Goal: Information Seeking & Learning: Compare options

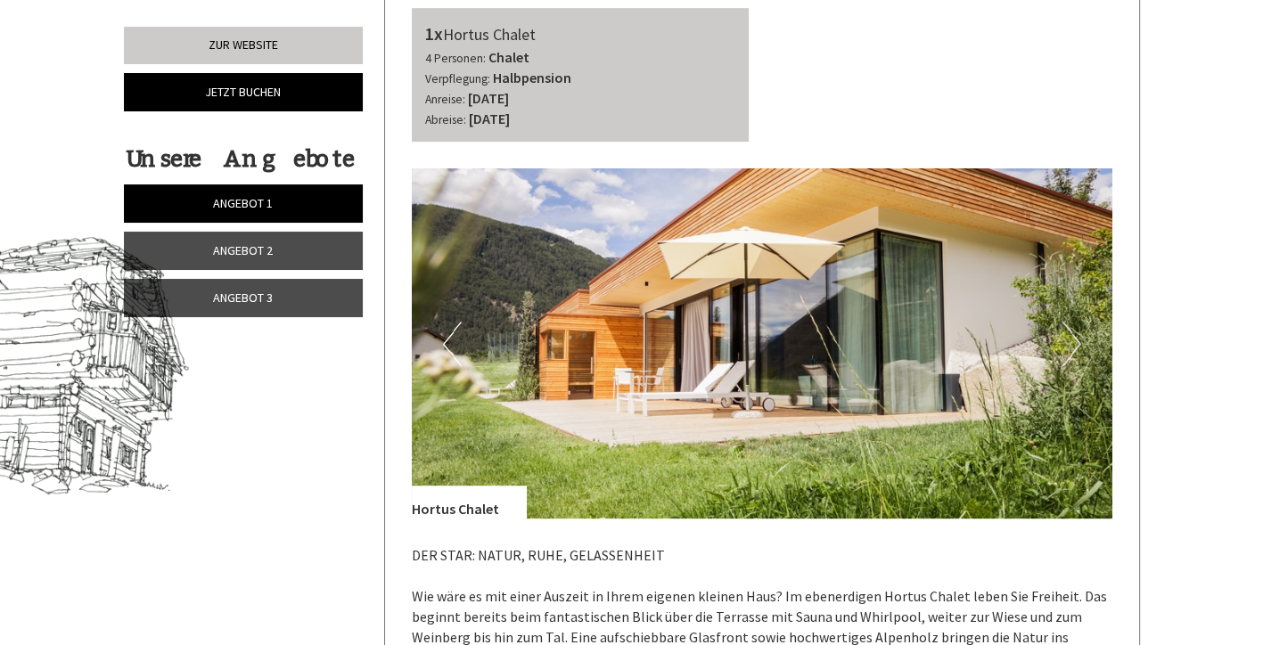
scroll to position [802, 0]
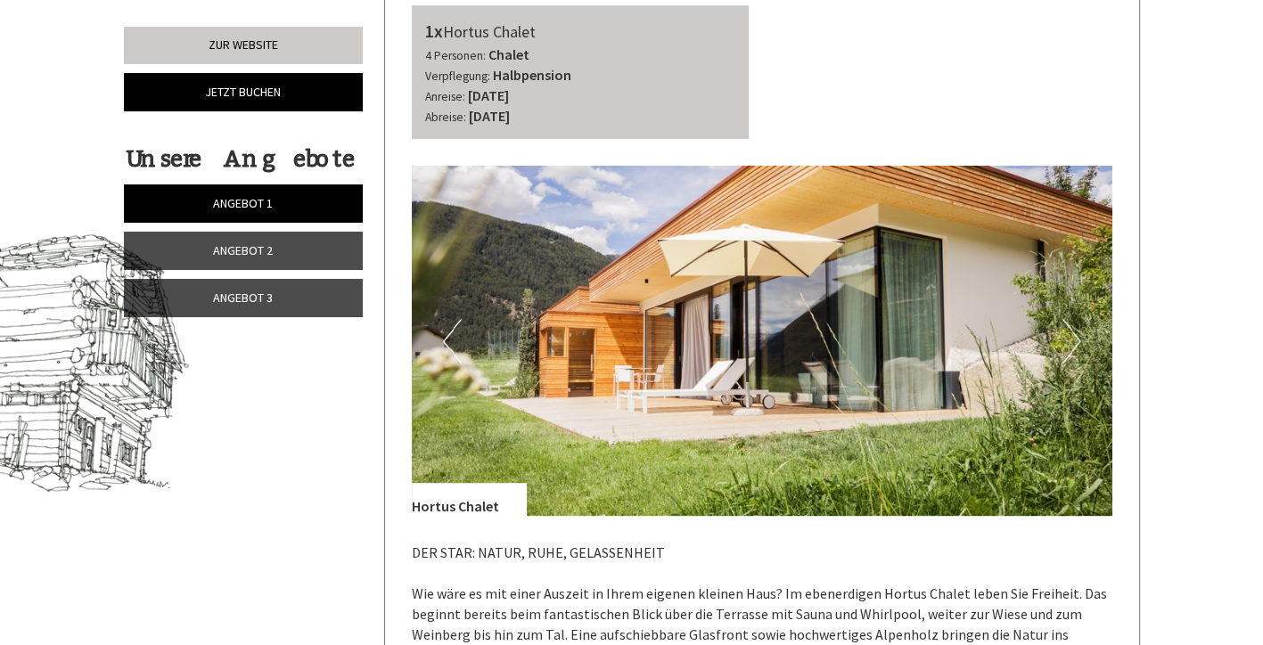
click at [709, 370] on img at bounding box center [762, 341] width 700 height 350
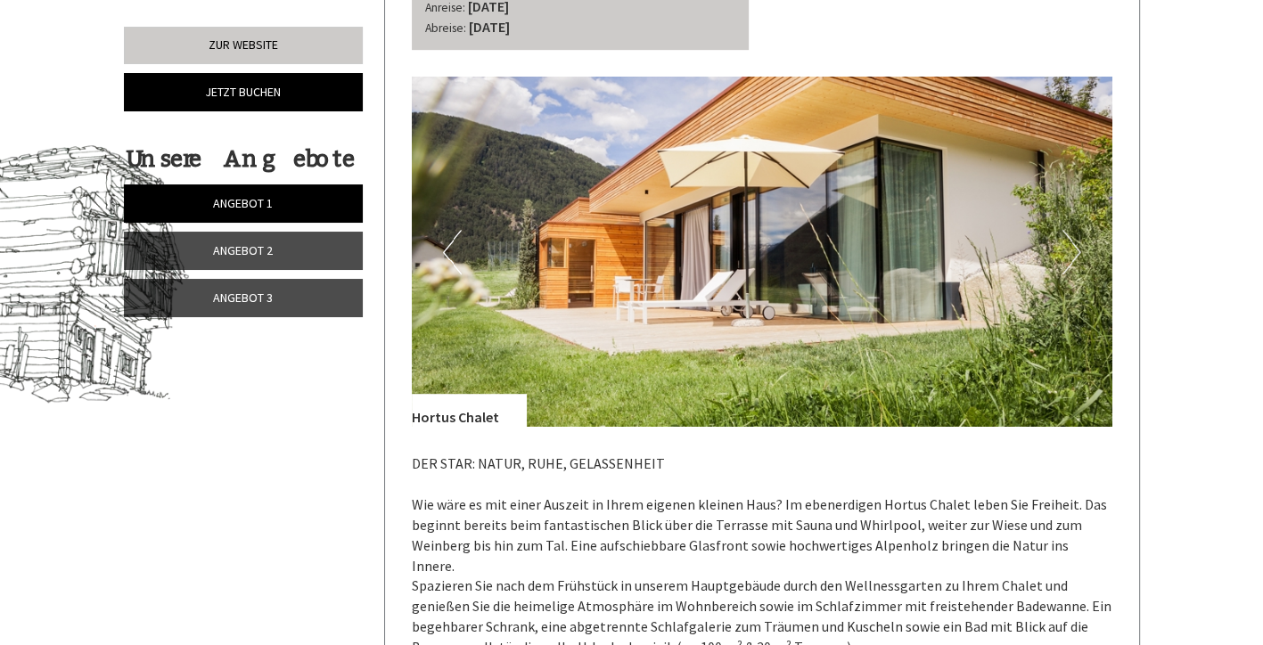
scroll to position [891, 0]
click at [1068, 254] on button "Next" at bounding box center [1071, 252] width 19 height 45
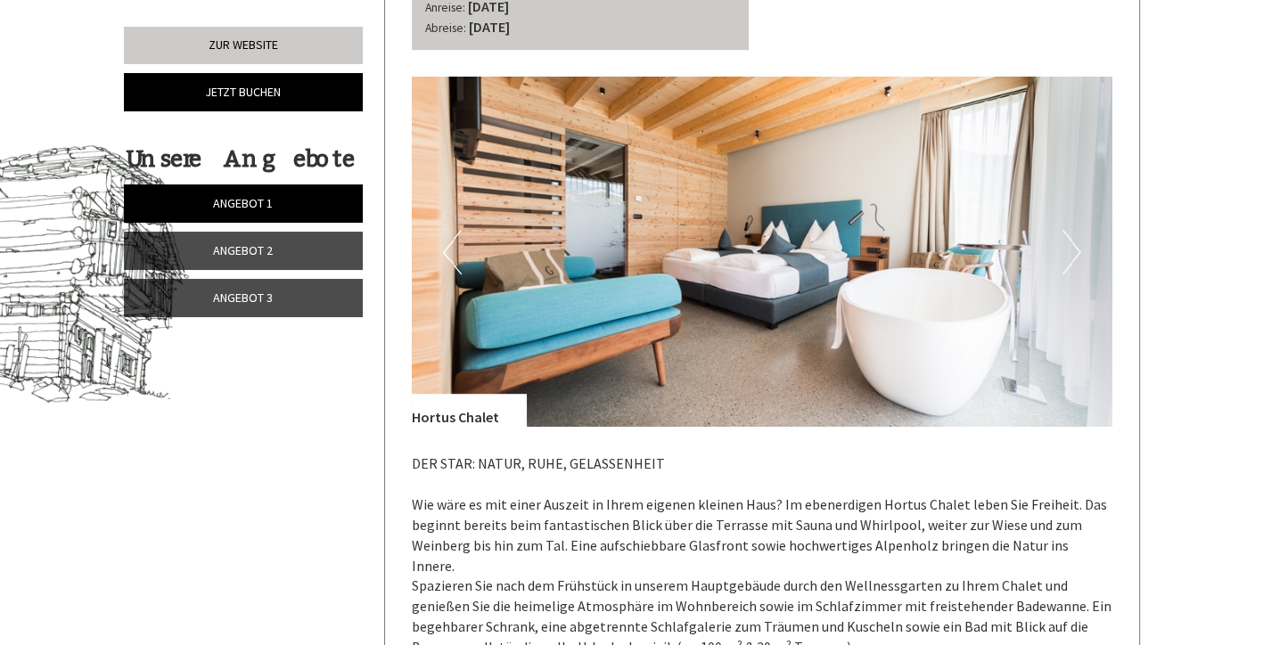
click at [1068, 254] on button "Next" at bounding box center [1071, 252] width 19 height 45
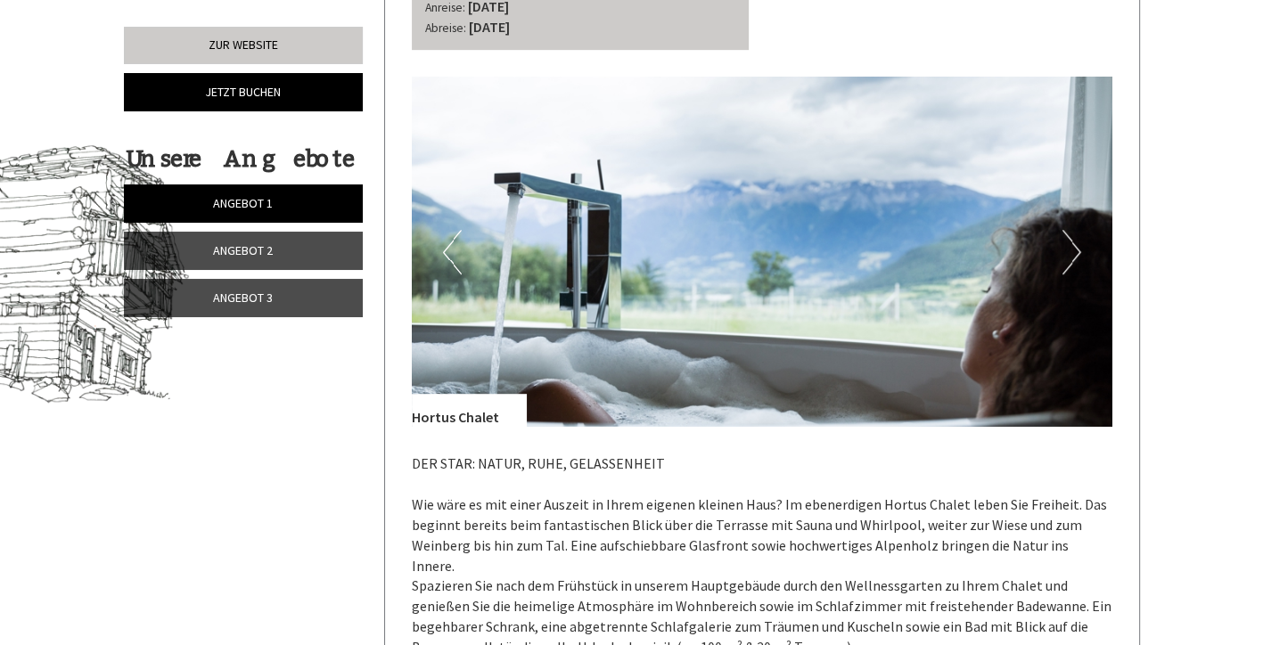
click at [1068, 254] on button "Next" at bounding box center [1071, 252] width 19 height 45
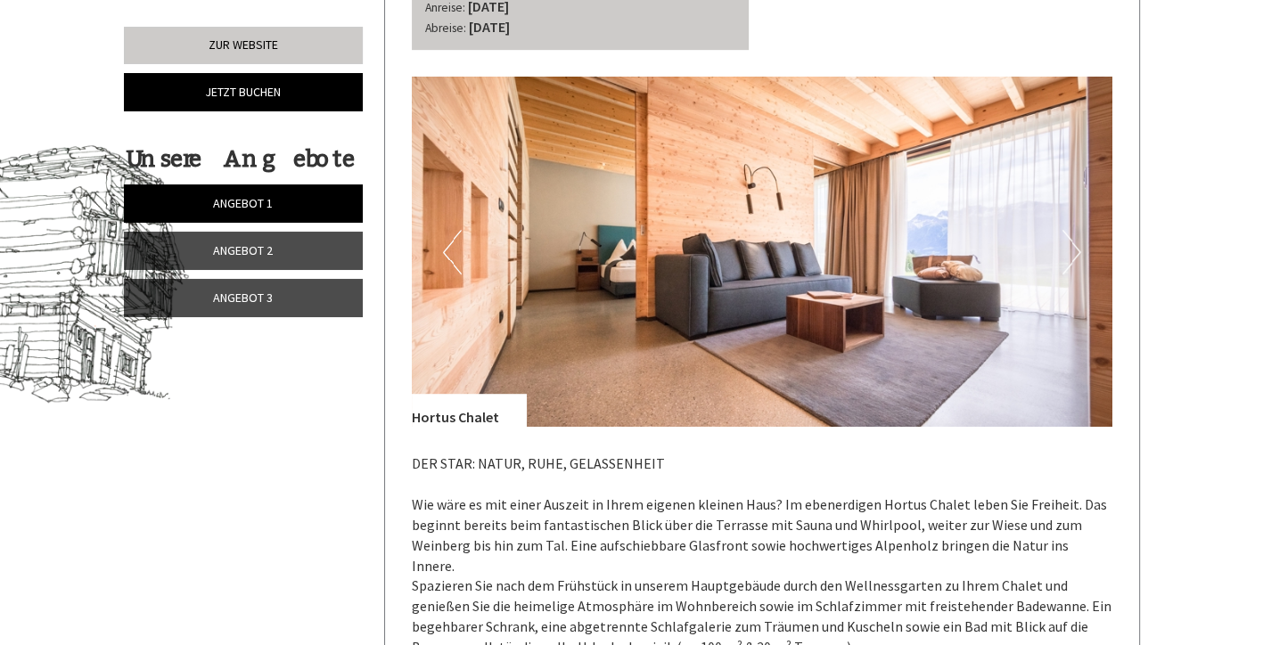
click at [1076, 257] on button "Next" at bounding box center [1071, 252] width 19 height 45
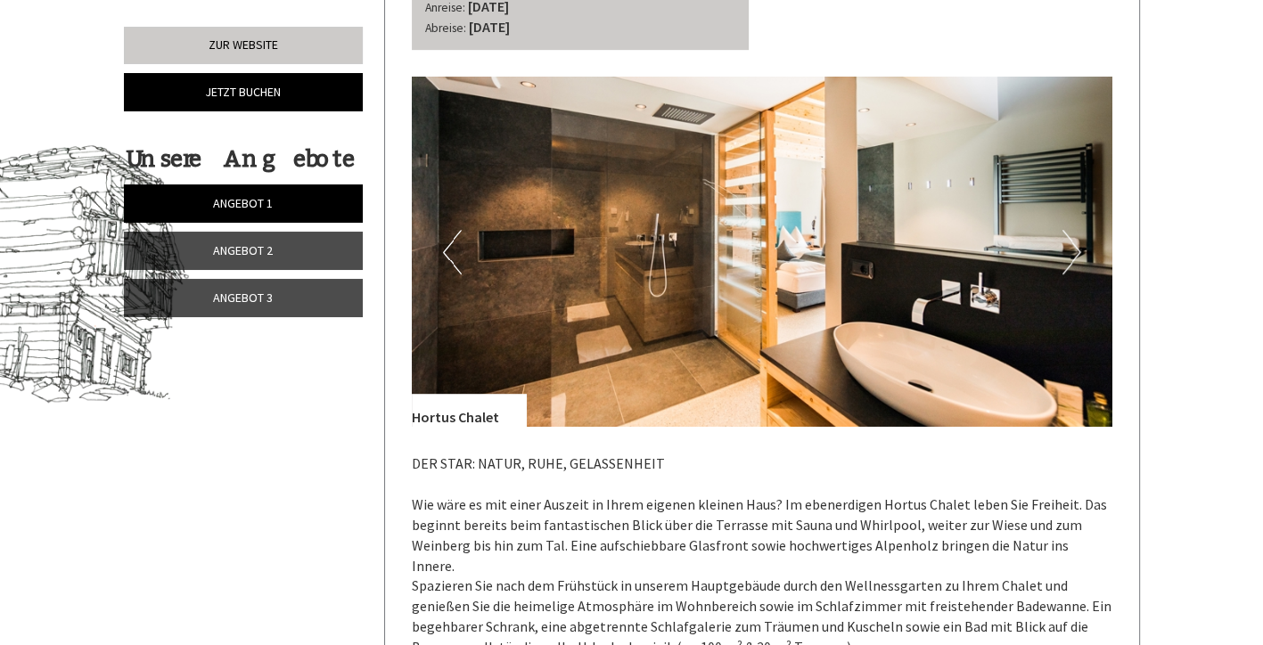
click at [1076, 257] on button "Next" at bounding box center [1071, 252] width 19 height 45
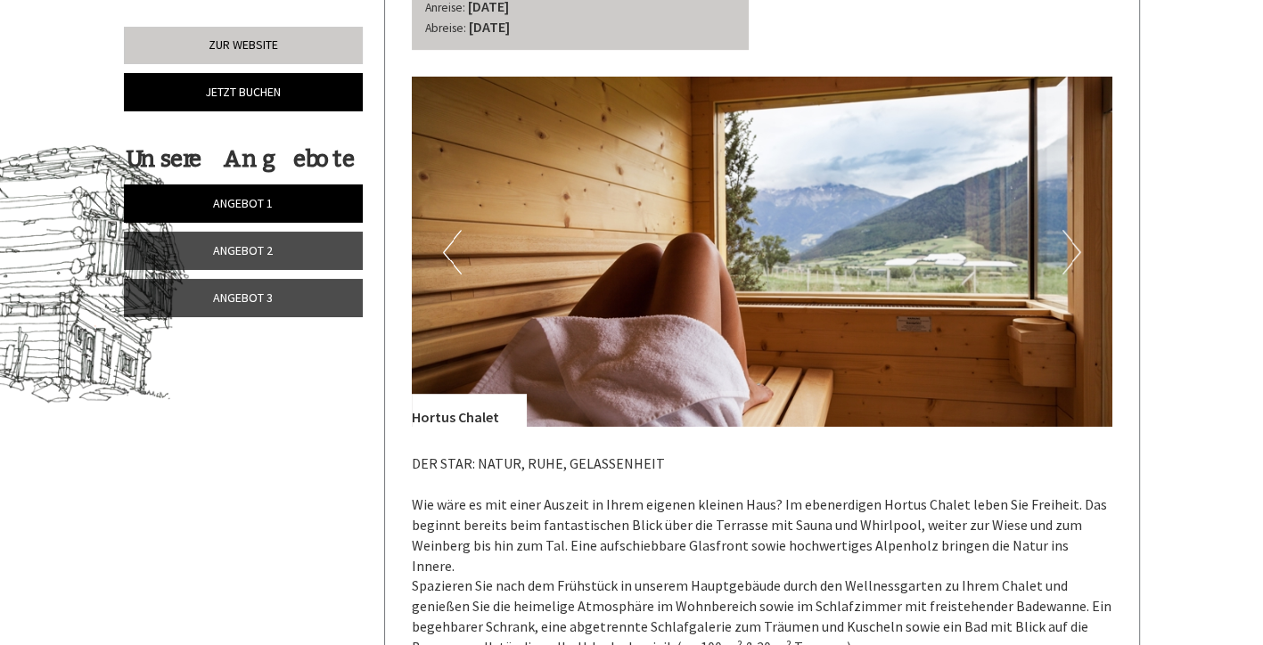
click at [1076, 257] on button "Next" at bounding box center [1071, 252] width 19 height 45
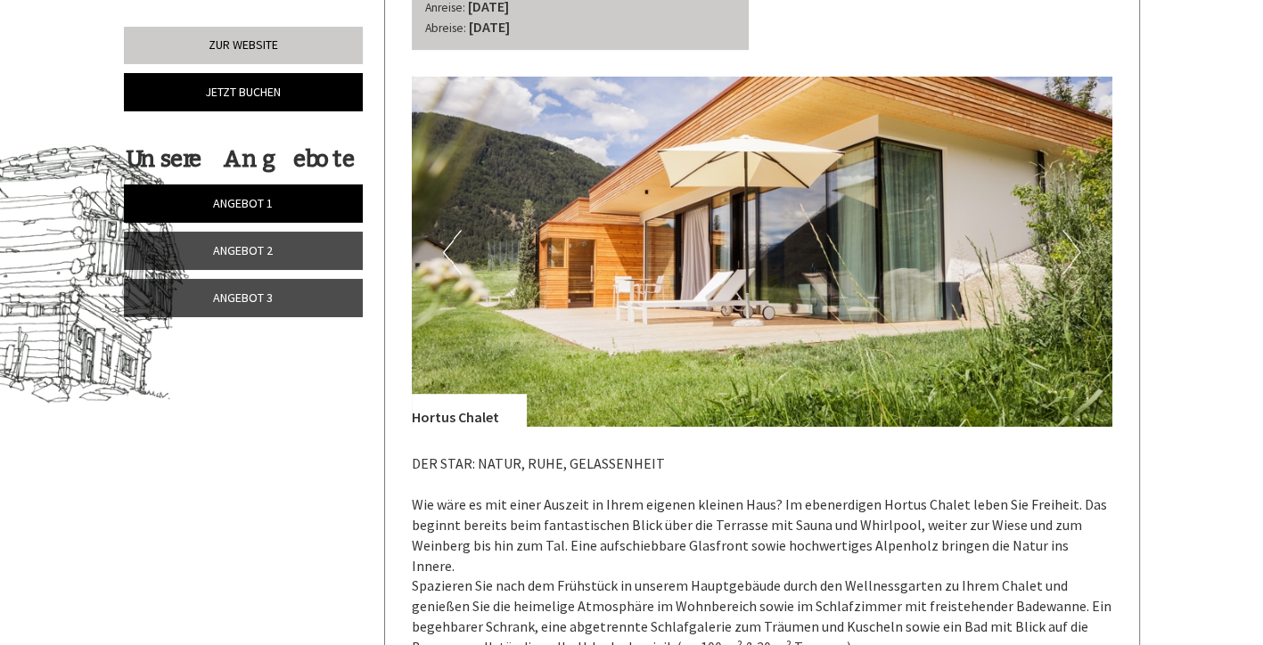
click at [1076, 257] on button "Next" at bounding box center [1071, 252] width 19 height 45
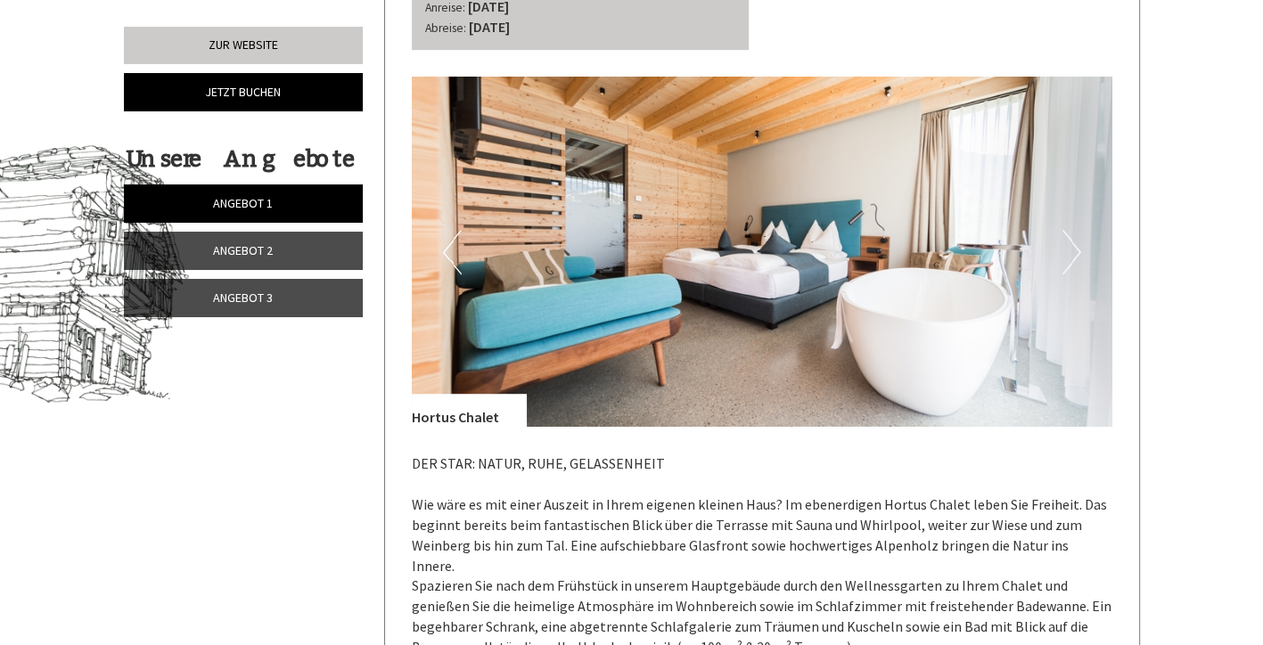
click at [1076, 257] on button "Next" at bounding box center [1071, 252] width 19 height 45
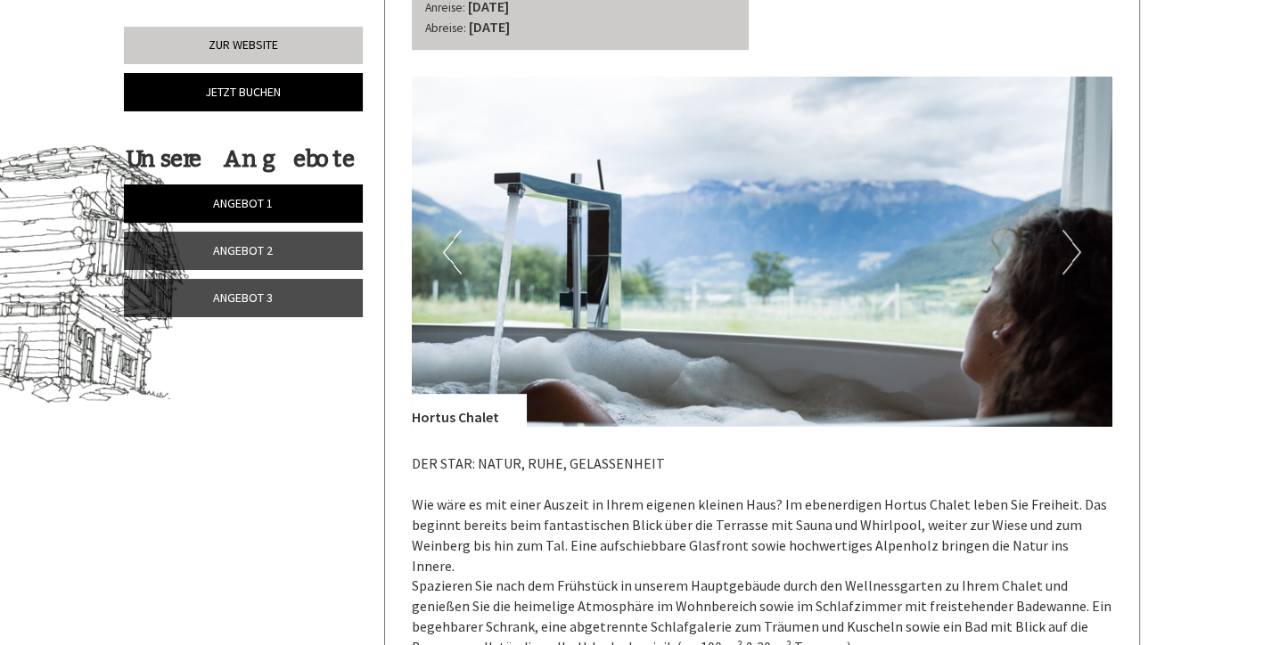
click at [1076, 257] on button "Next" at bounding box center [1071, 252] width 19 height 45
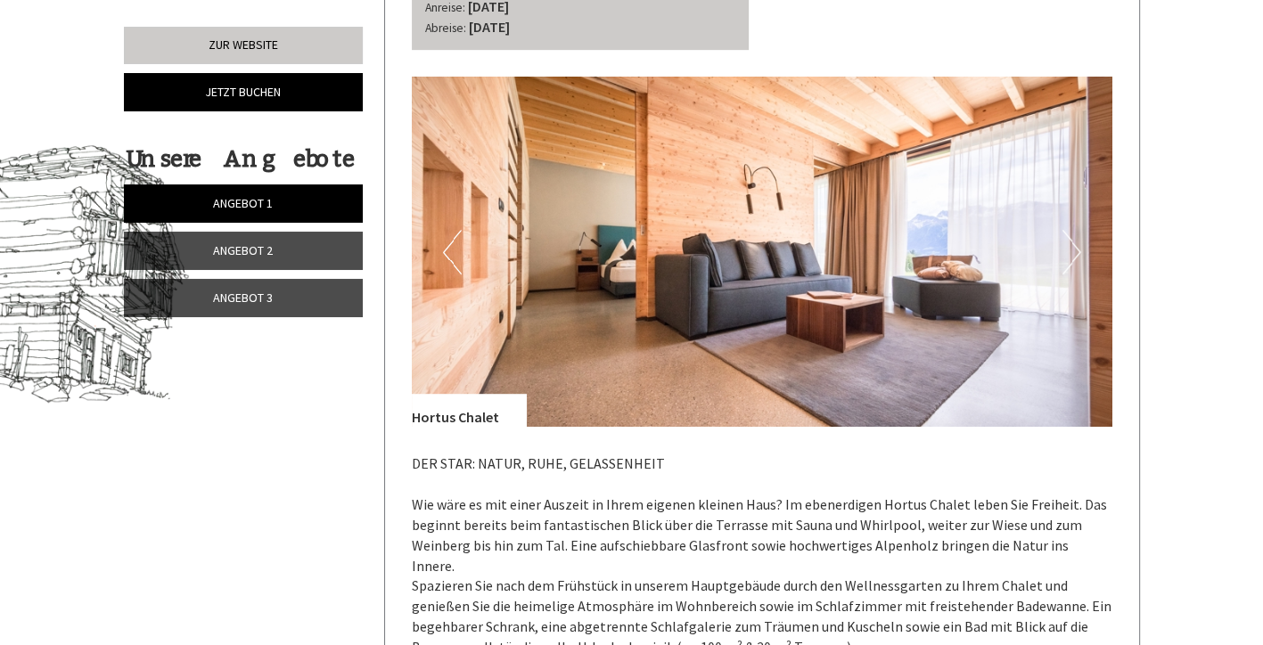
click at [456, 247] on button "Previous" at bounding box center [452, 252] width 19 height 45
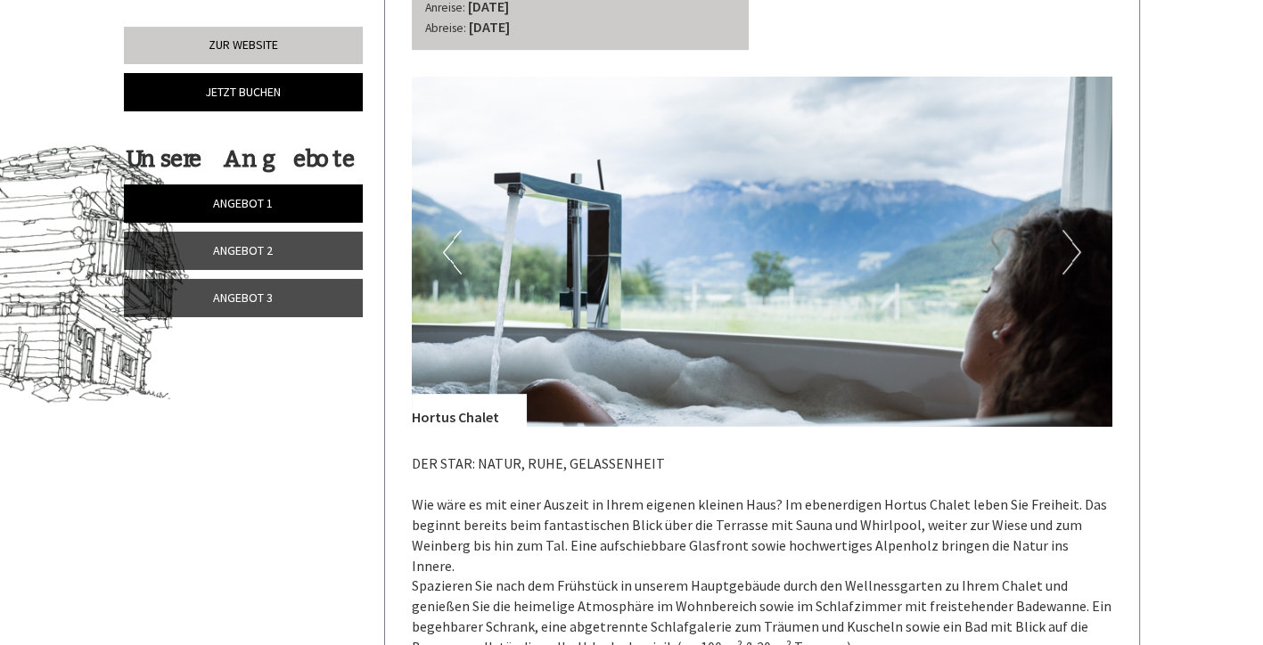
click at [456, 247] on button "Previous" at bounding box center [452, 252] width 19 height 45
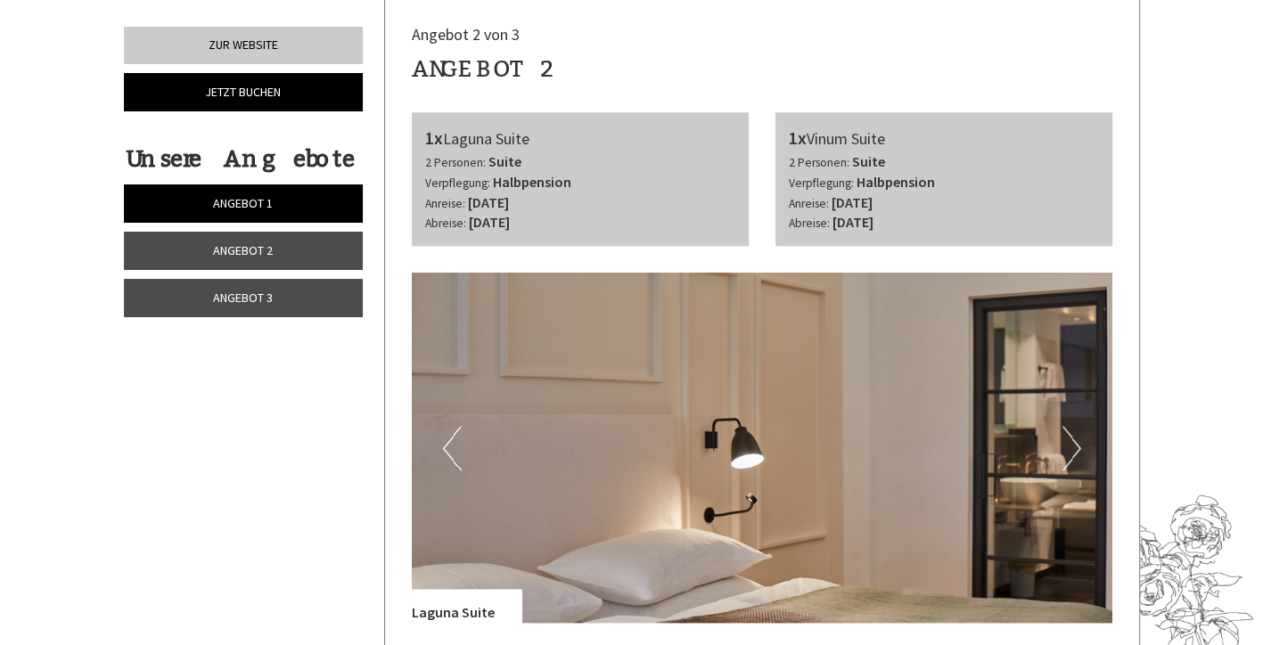
scroll to position [2138, 0]
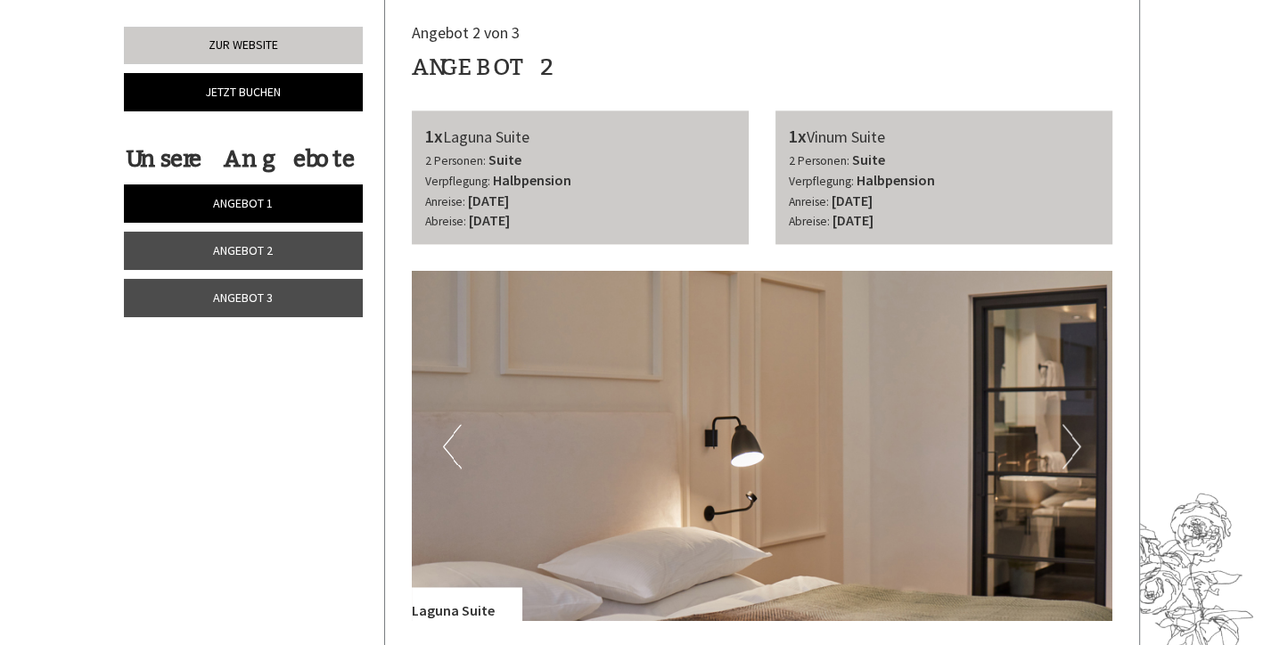
click at [1068, 436] on button "Next" at bounding box center [1071, 446] width 19 height 45
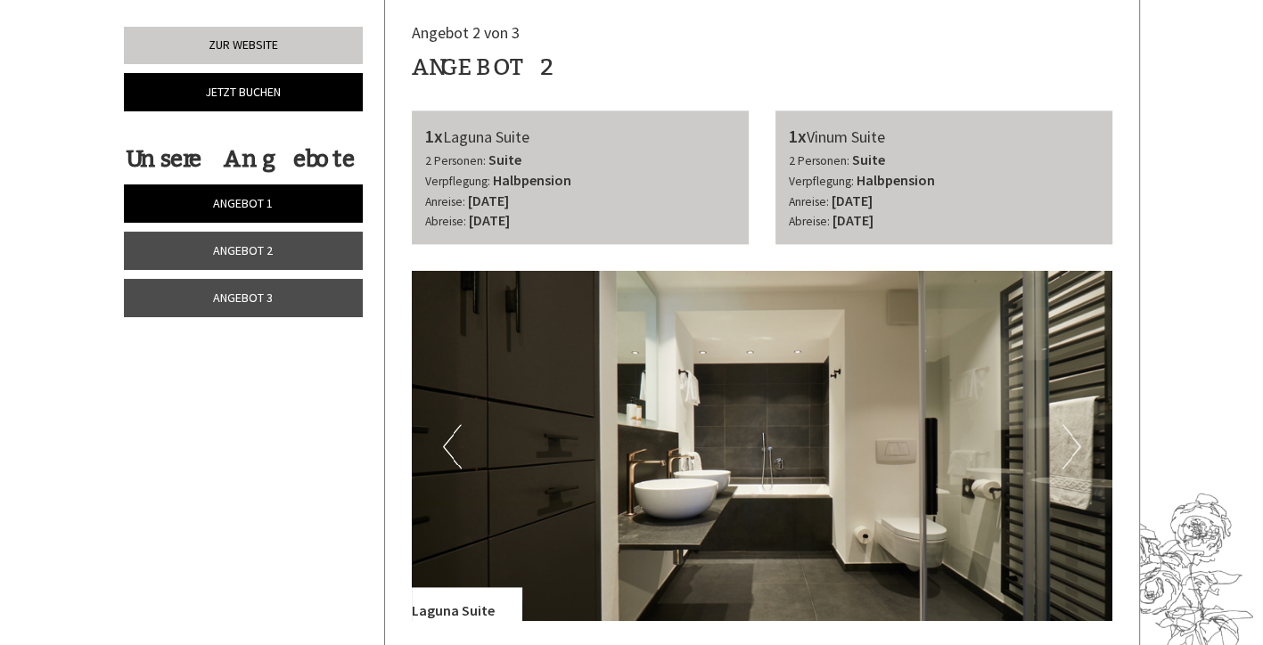
click at [1068, 436] on button "Next" at bounding box center [1071, 446] width 19 height 45
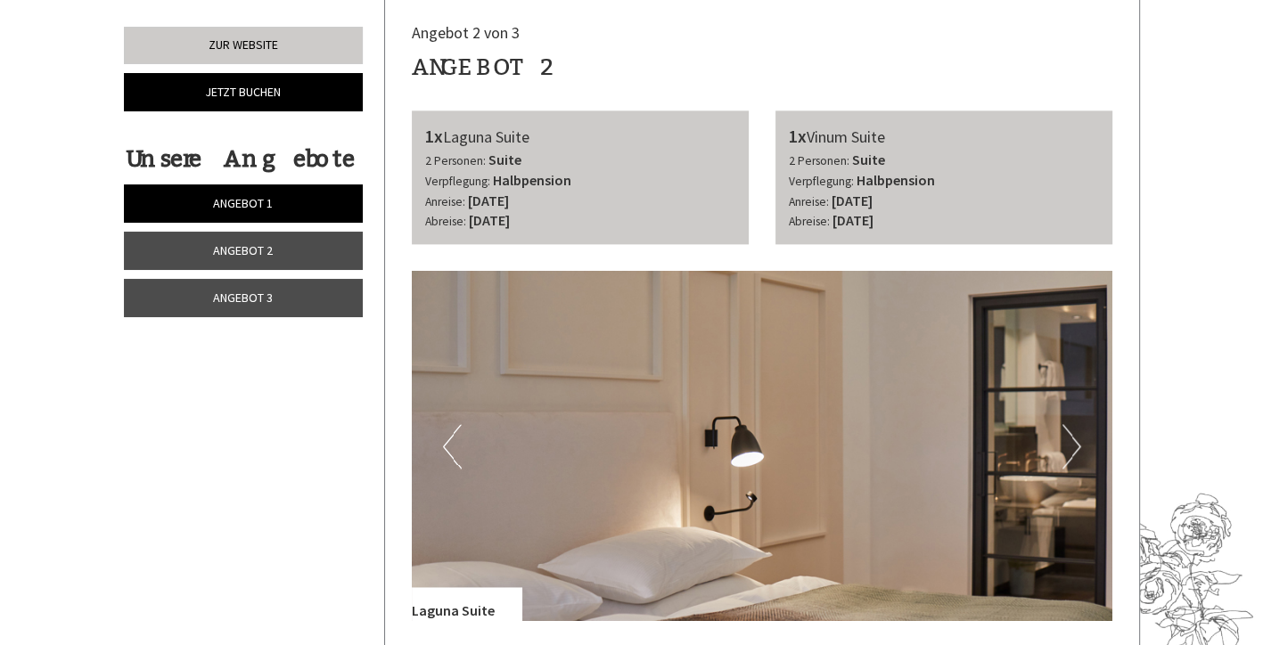
click at [1068, 436] on button "Next" at bounding box center [1071, 446] width 19 height 45
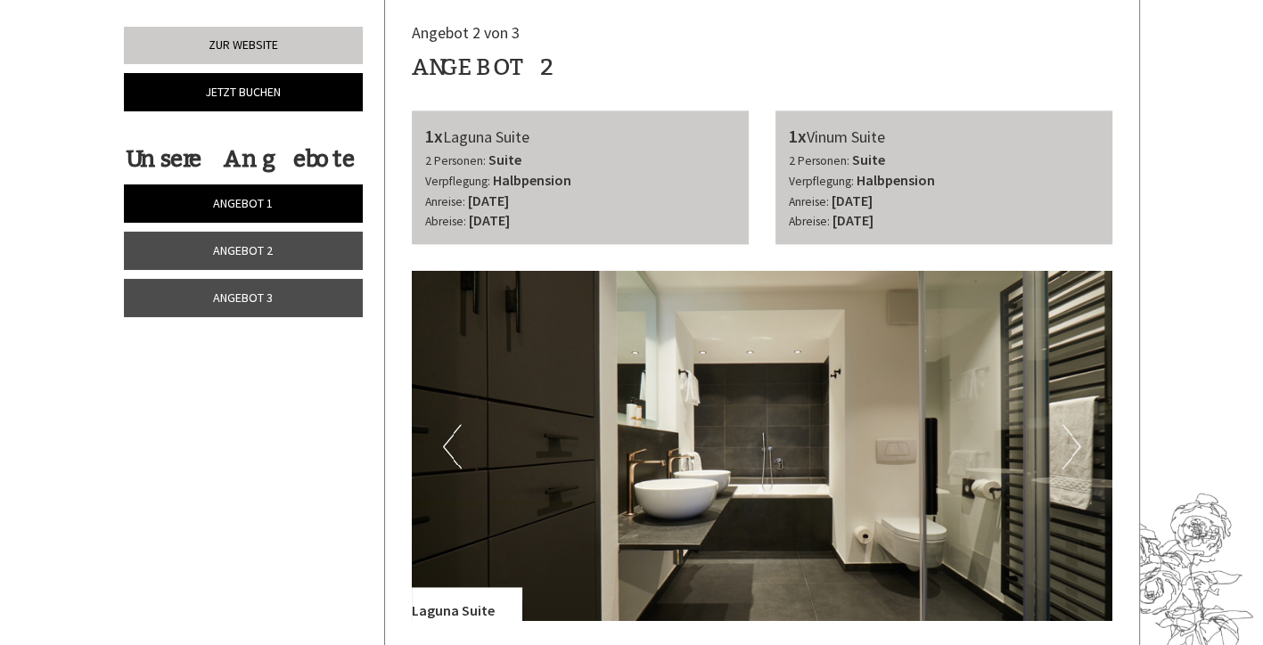
click at [1068, 436] on button "Next" at bounding box center [1071, 446] width 19 height 45
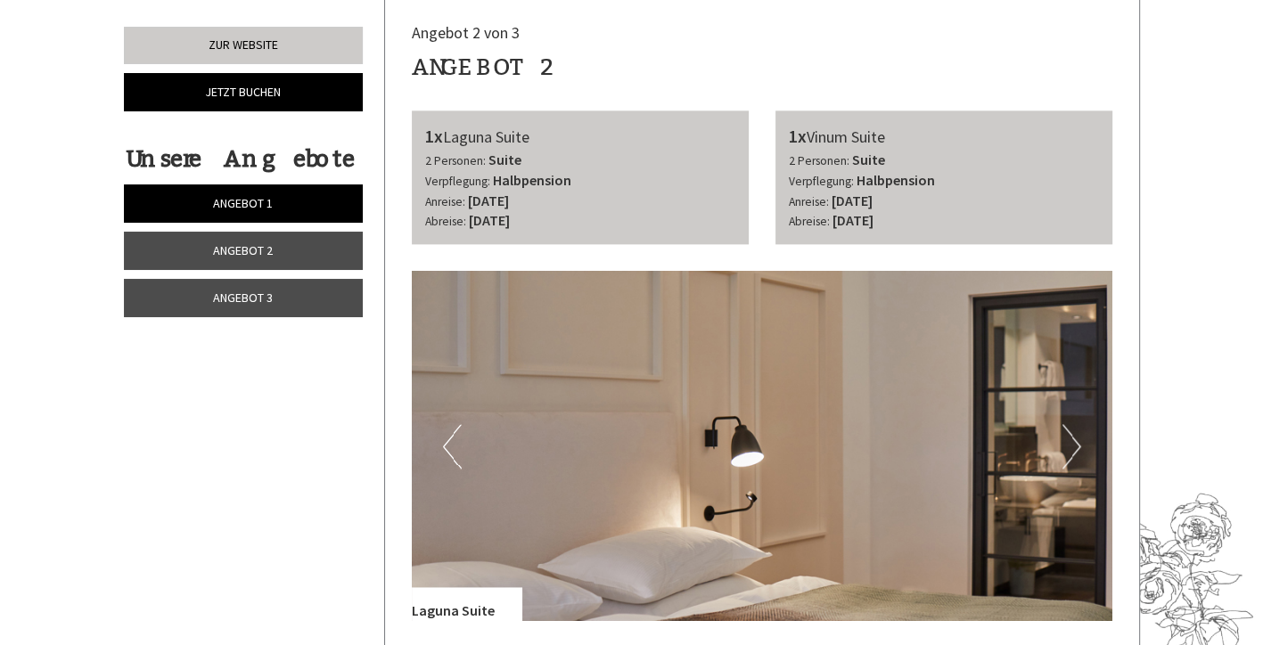
click at [1068, 436] on button "Next" at bounding box center [1071, 446] width 19 height 45
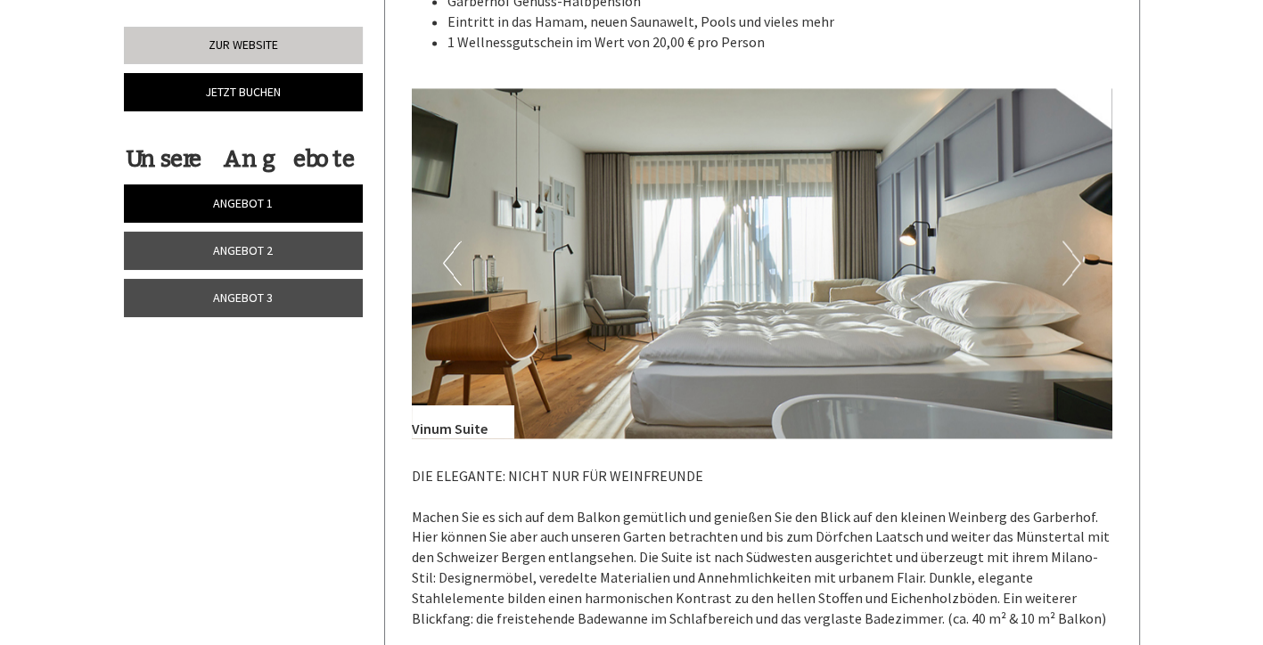
scroll to position [3119, 0]
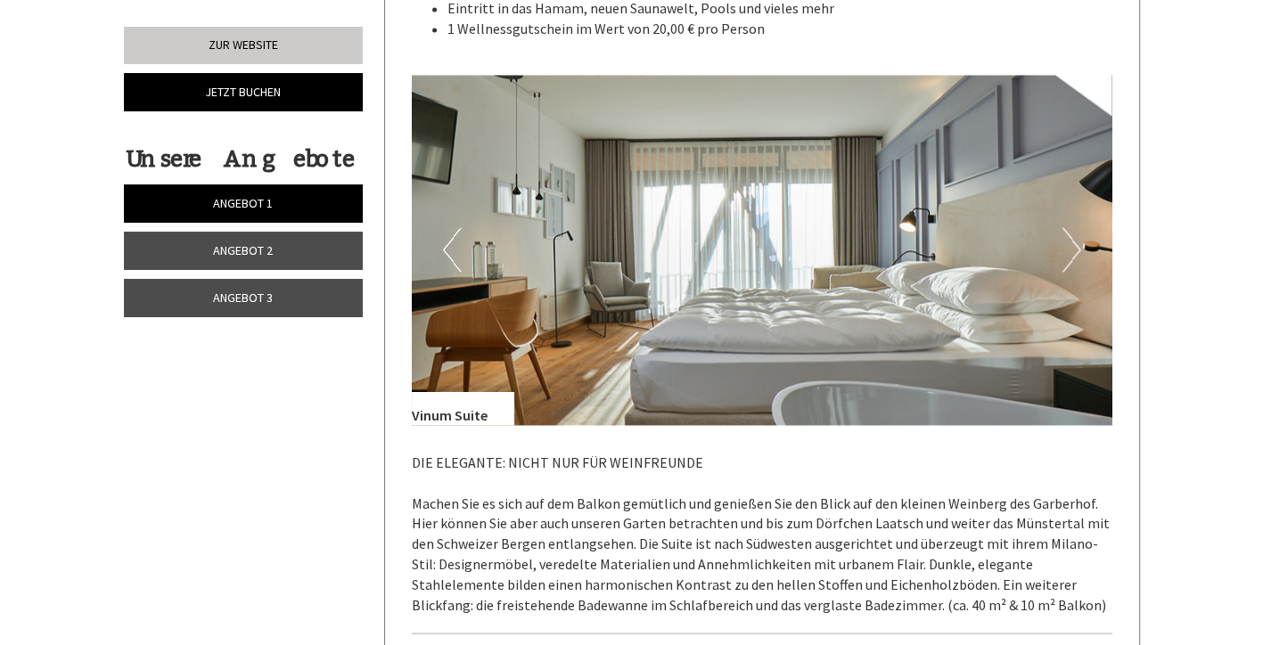
click at [1075, 227] on button "Next" at bounding box center [1071, 249] width 19 height 45
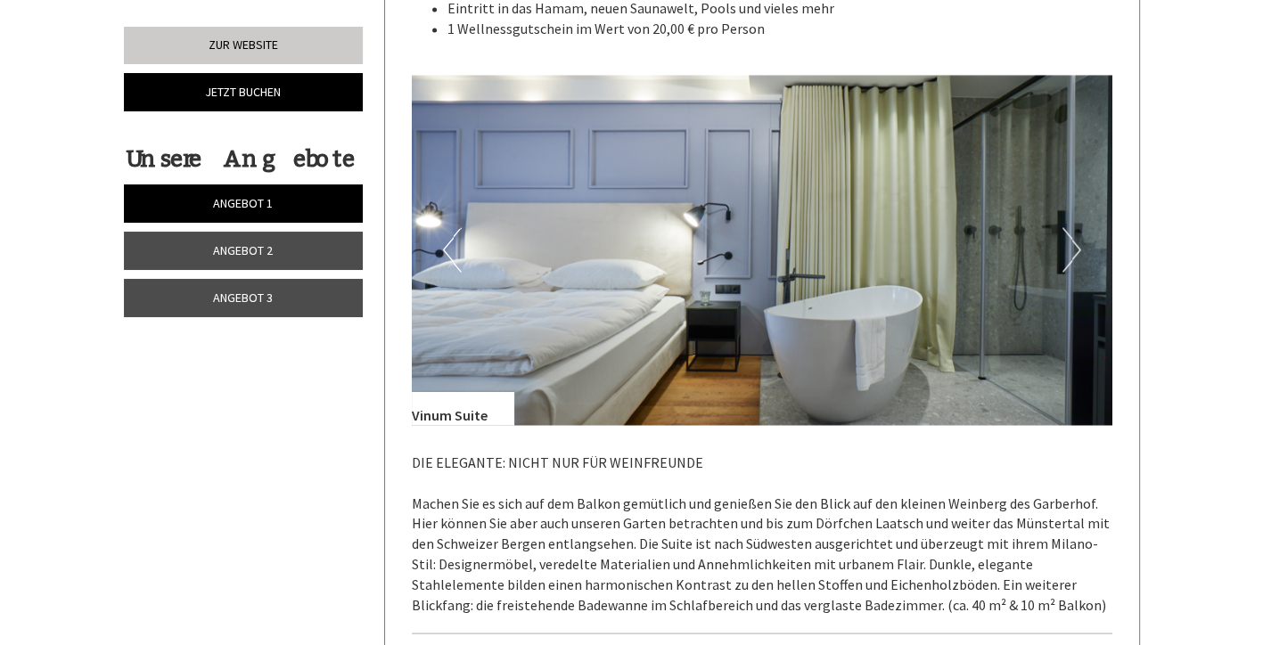
click at [1075, 227] on button "Next" at bounding box center [1071, 249] width 19 height 45
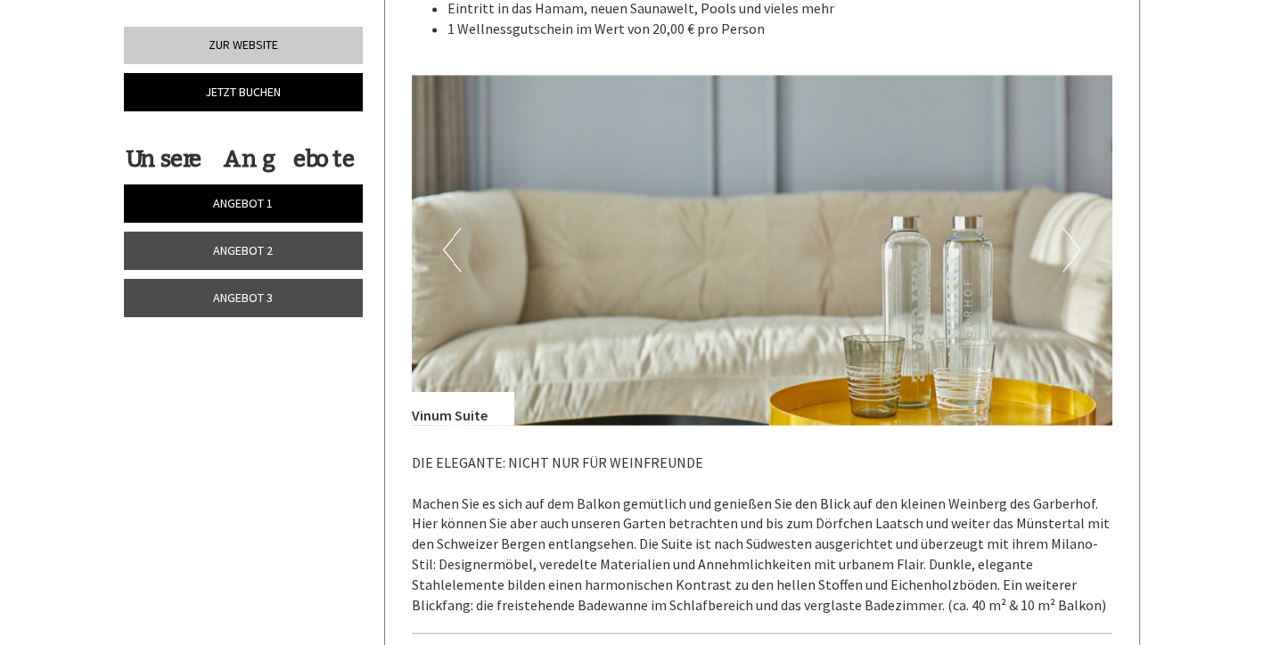
click at [1075, 227] on button "Next" at bounding box center [1071, 249] width 19 height 45
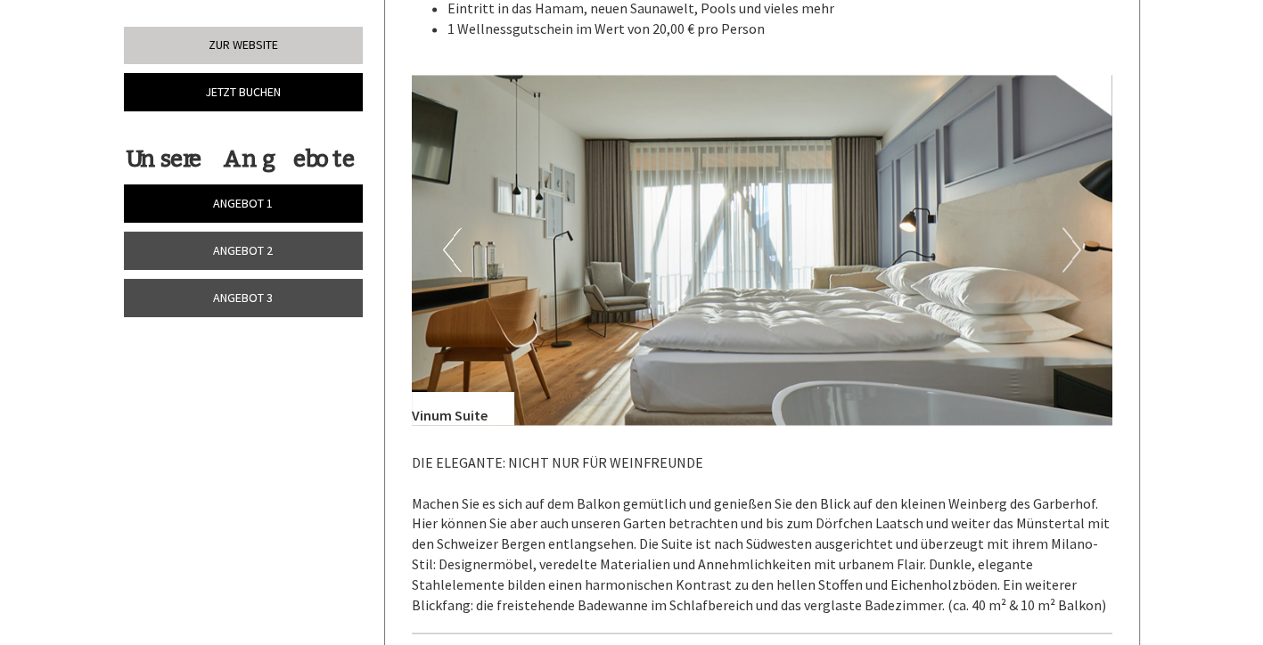
click at [1075, 227] on button "Next" at bounding box center [1071, 249] width 19 height 45
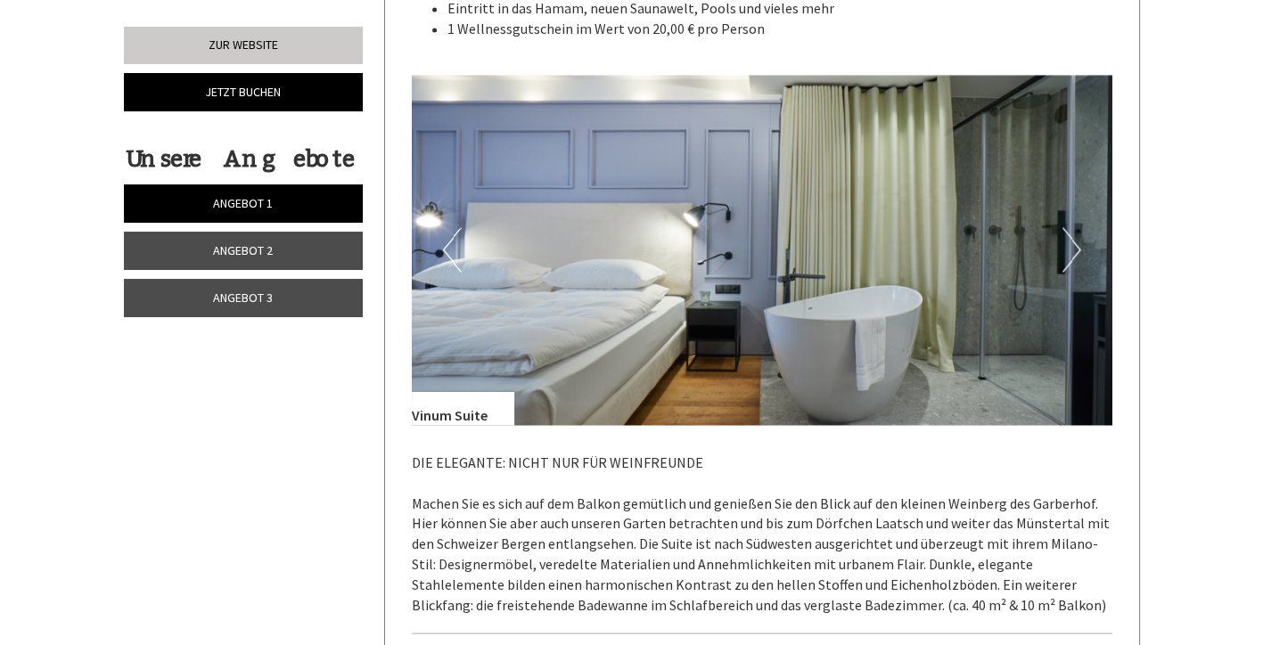
click at [1075, 227] on button "Next" at bounding box center [1071, 249] width 19 height 45
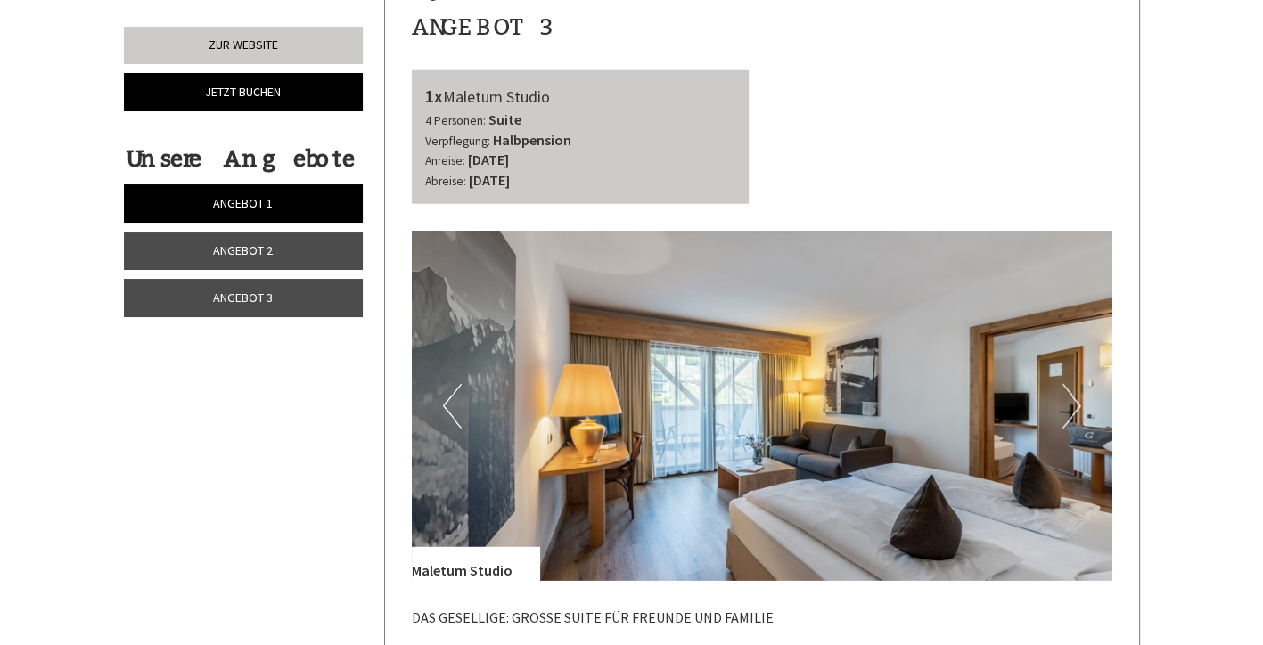
scroll to position [4366, 0]
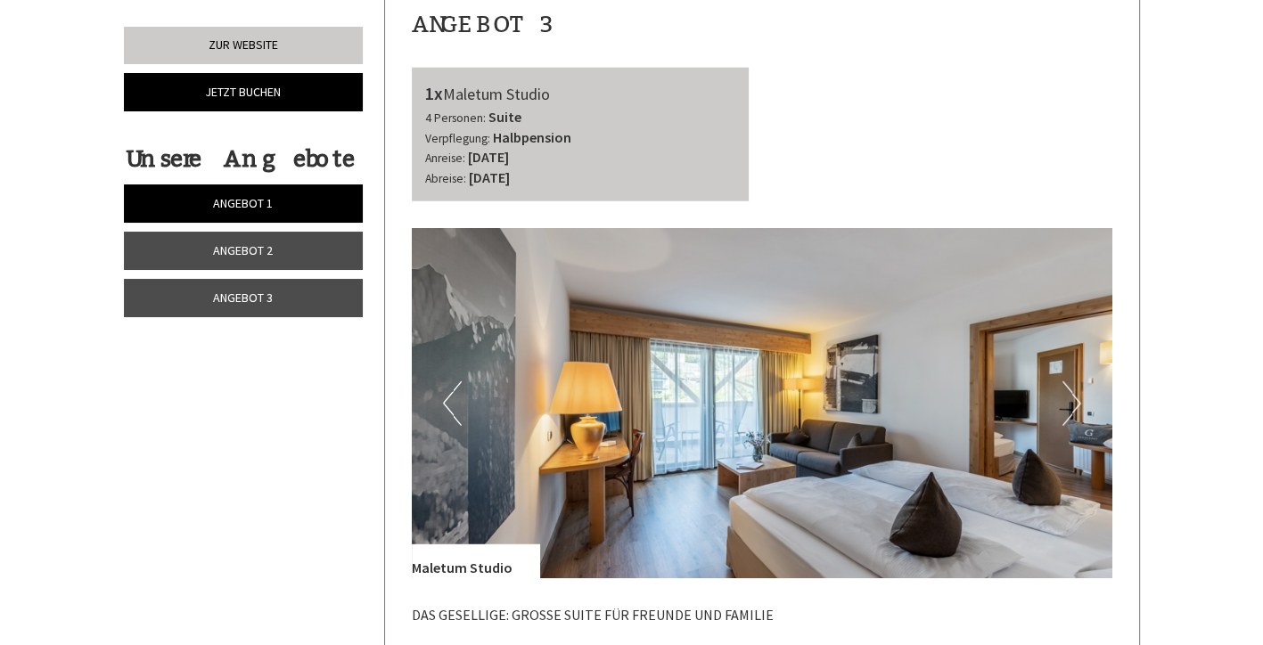
click at [1067, 381] on button "Next" at bounding box center [1071, 403] width 19 height 45
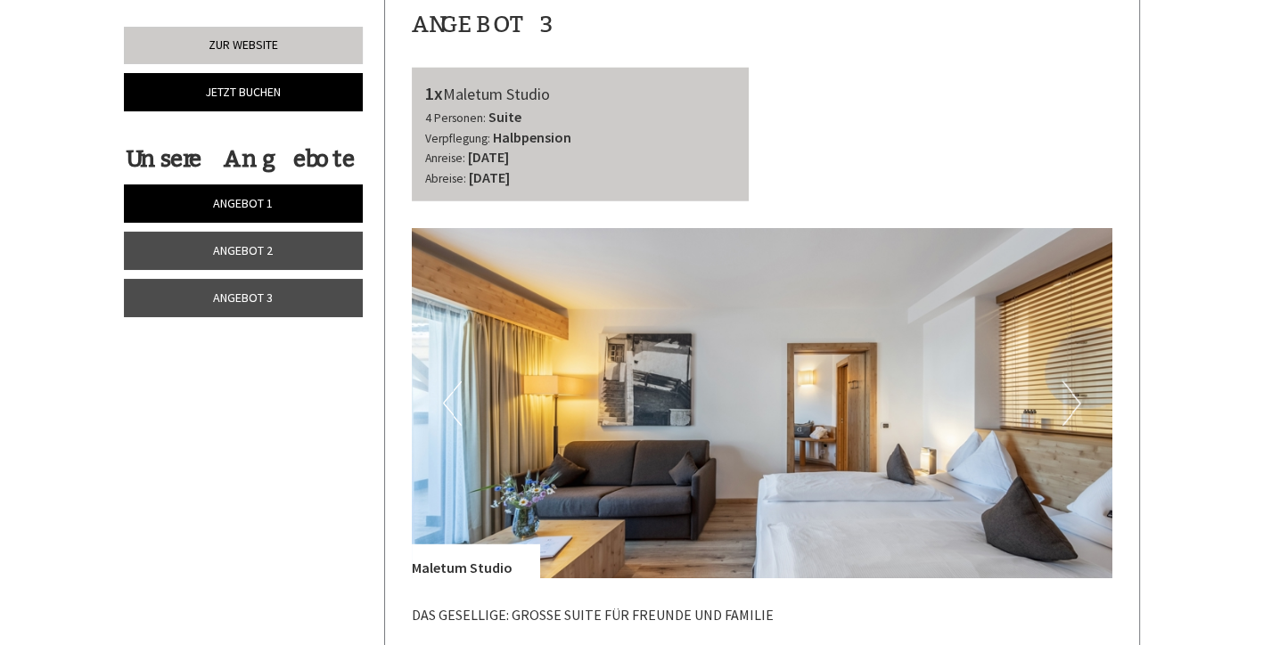
click at [1067, 381] on button "Next" at bounding box center [1071, 403] width 19 height 45
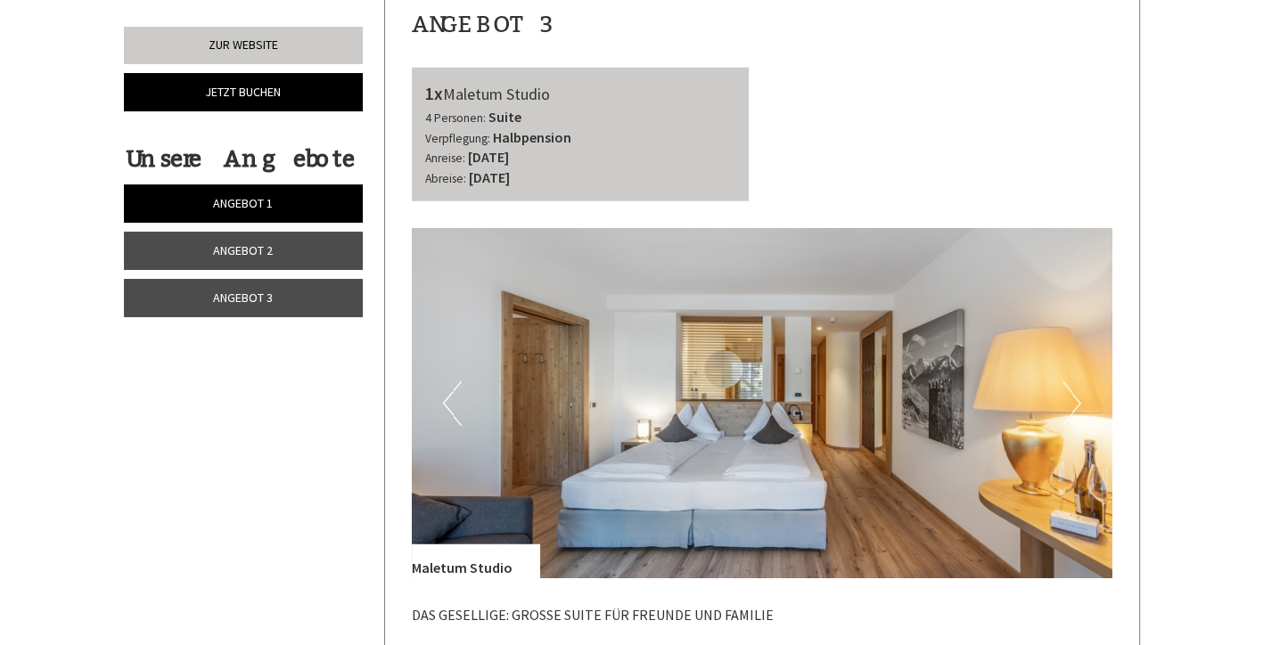
click at [1067, 381] on button "Next" at bounding box center [1071, 403] width 19 height 45
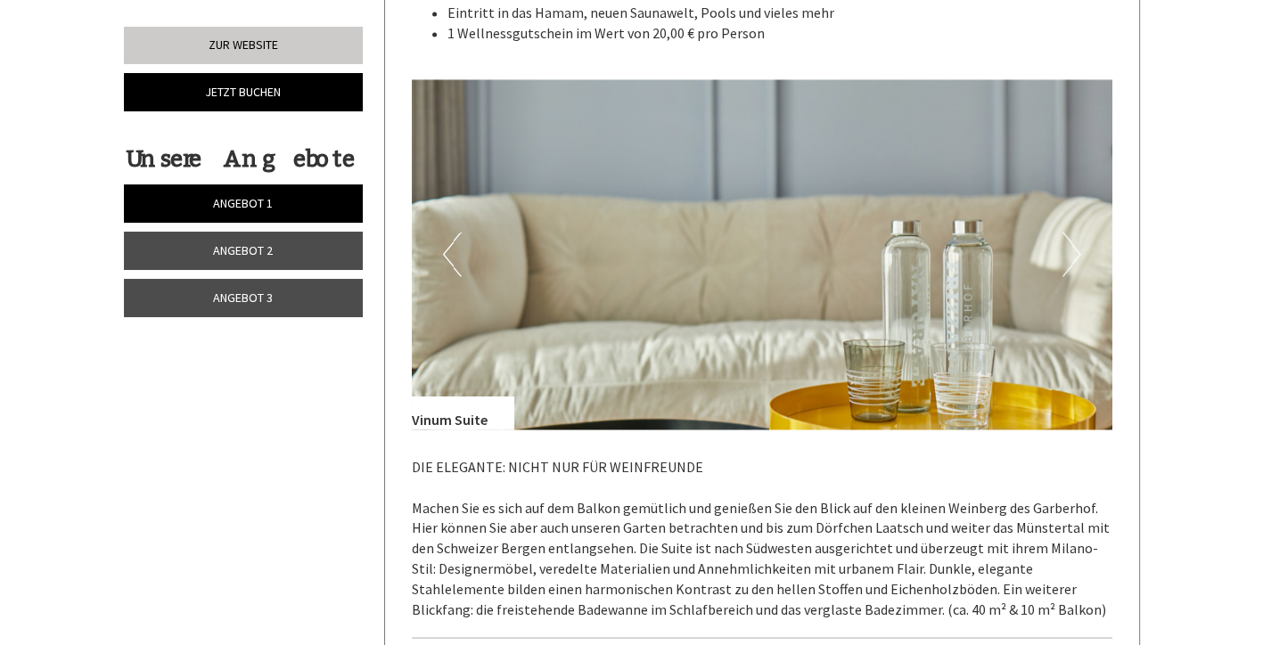
scroll to position [3102, 0]
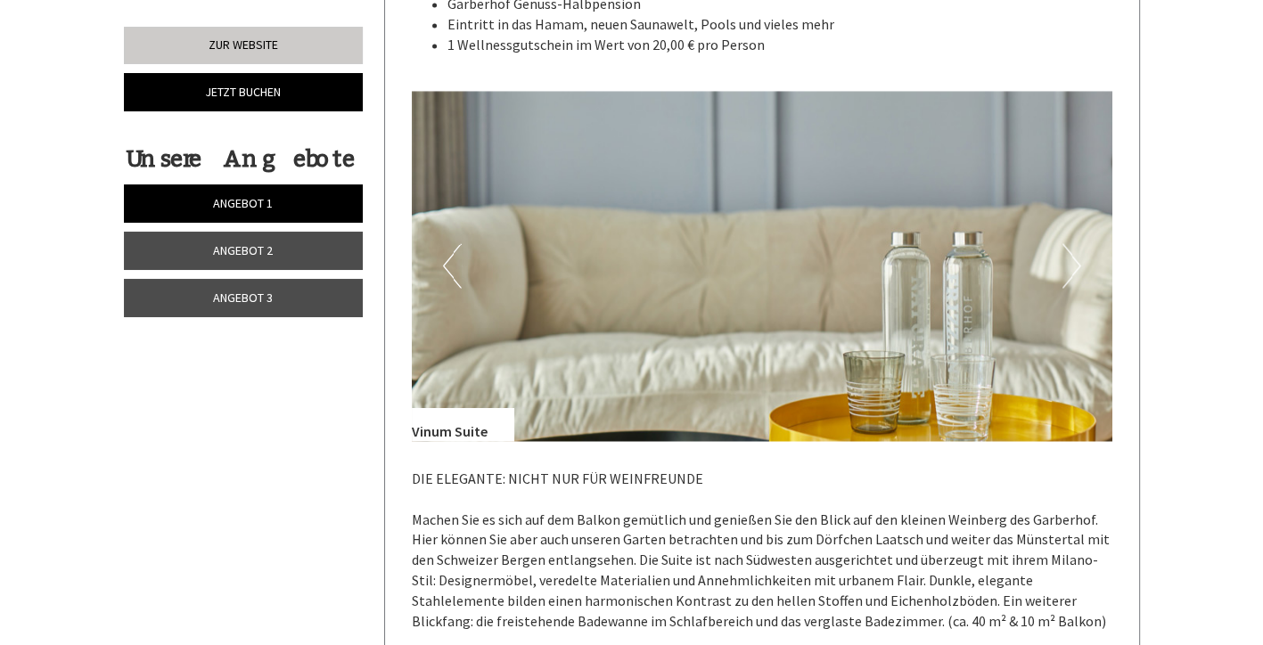
click at [1070, 259] on button "Next" at bounding box center [1071, 265] width 19 height 45
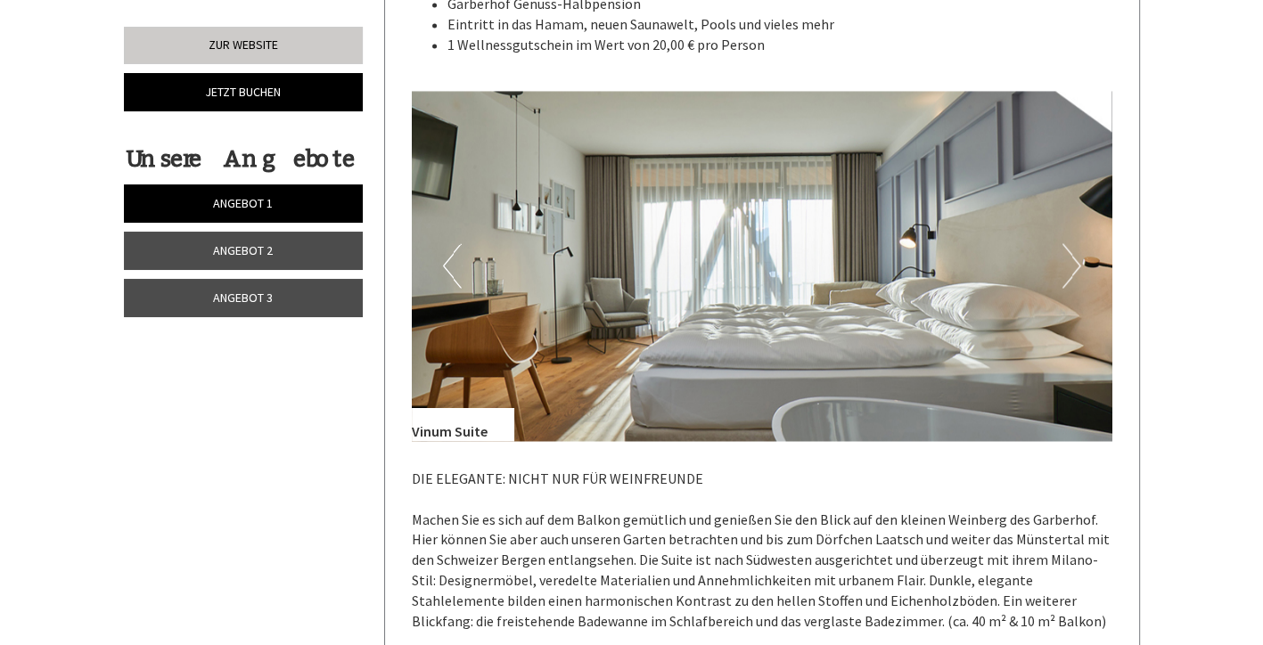
click at [1073, 251] on button "Next" at bounding box center [1071, 265] width 19 height 45
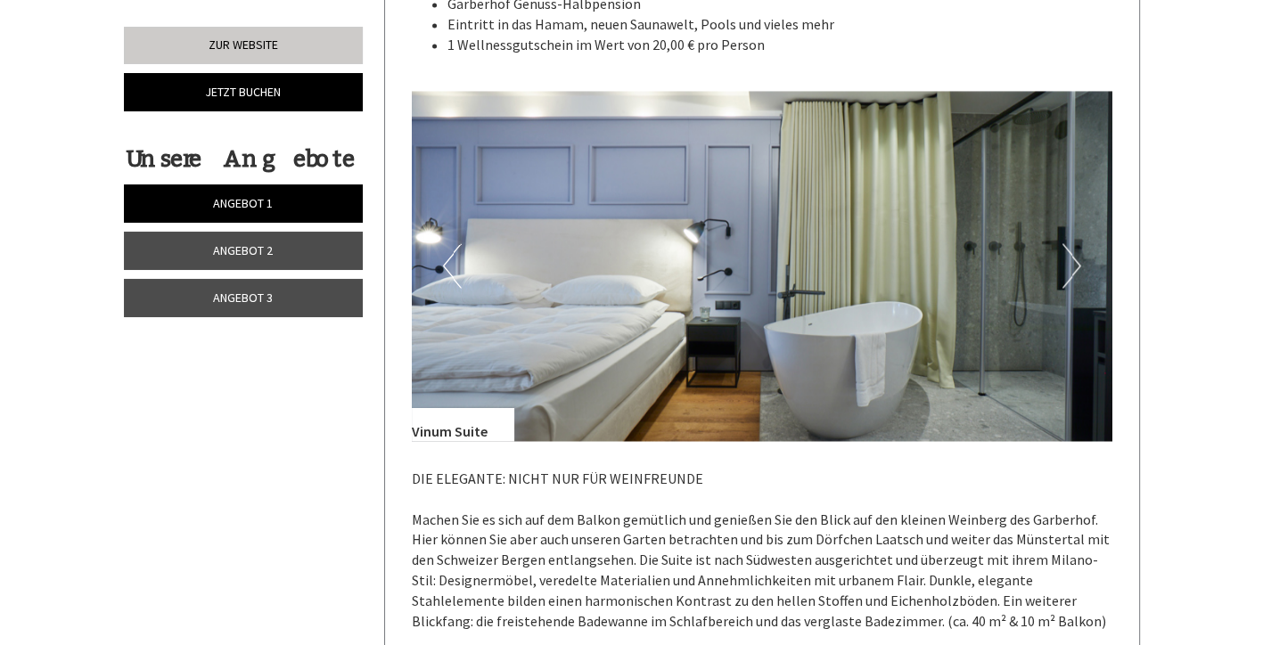
click at [1080, 248] on button "Next" at bounding box center [1071, 265] width 19 height 45
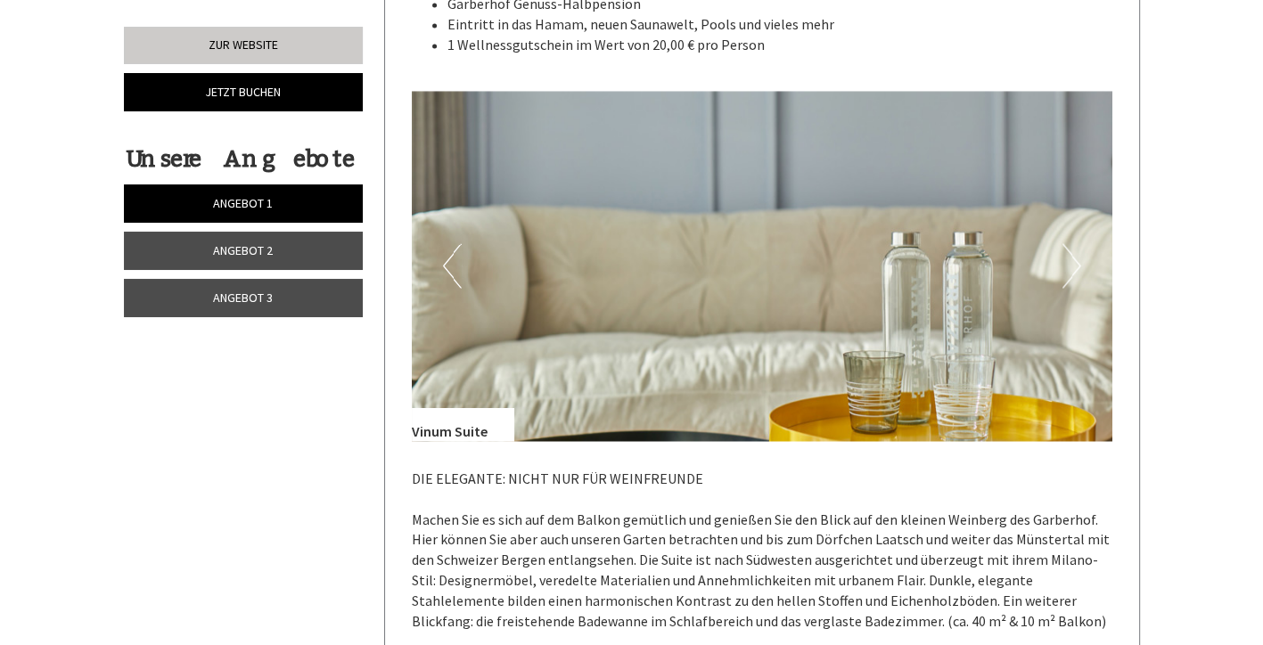
click at [1068, 246] on button "Next" at bounding box center [1071, 265] width 19 height 45
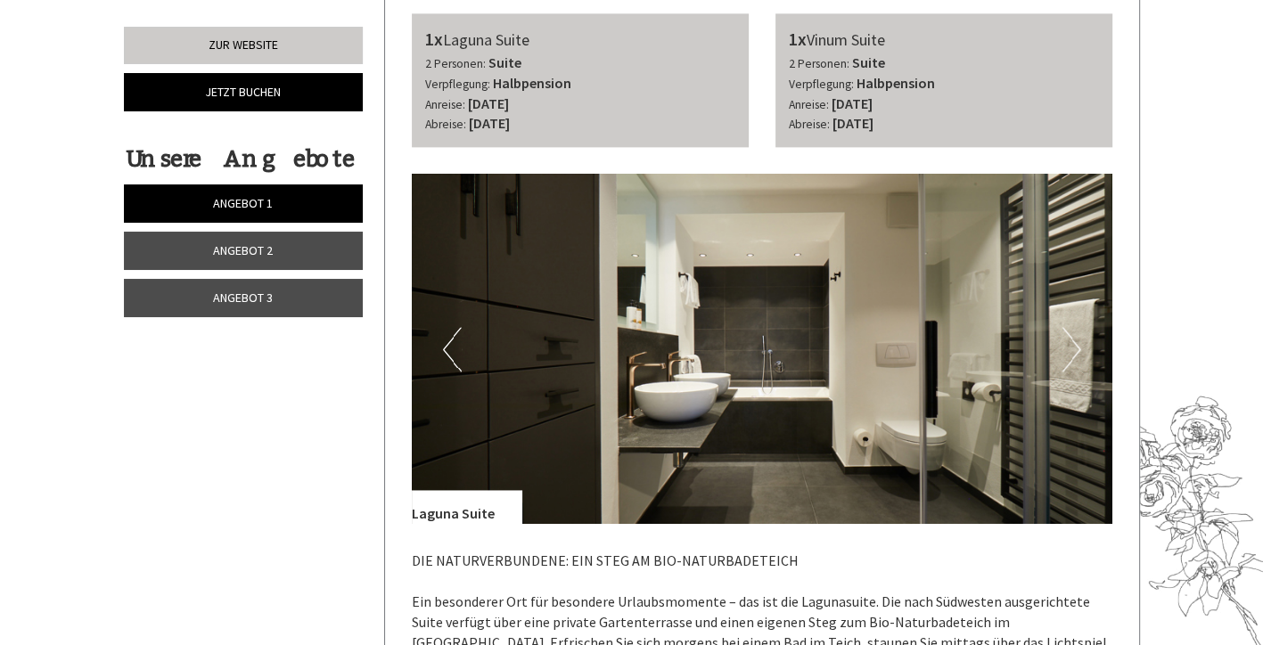
scroll to position [2235, 0]
click at [1066, 342] on button "Next" at bounding box center [1071, 350] width 19 height 45
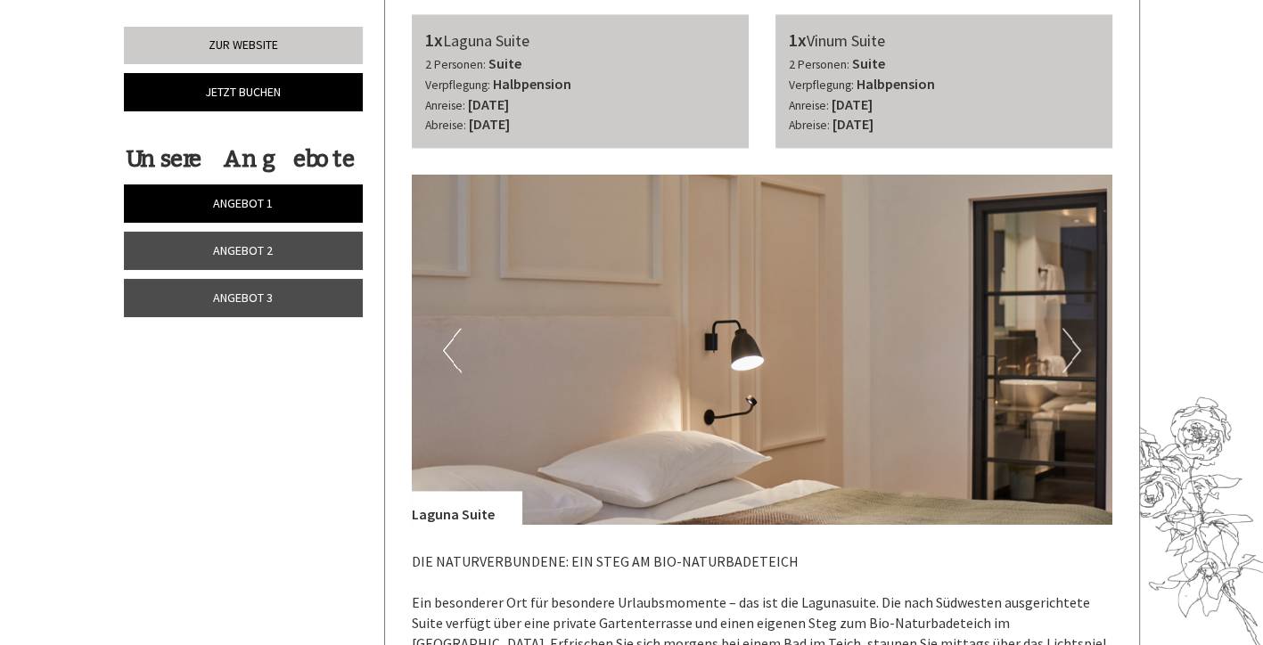
click at [1062, 336] on button "Next" at bounding box center [1071, 350] width 19 height 45
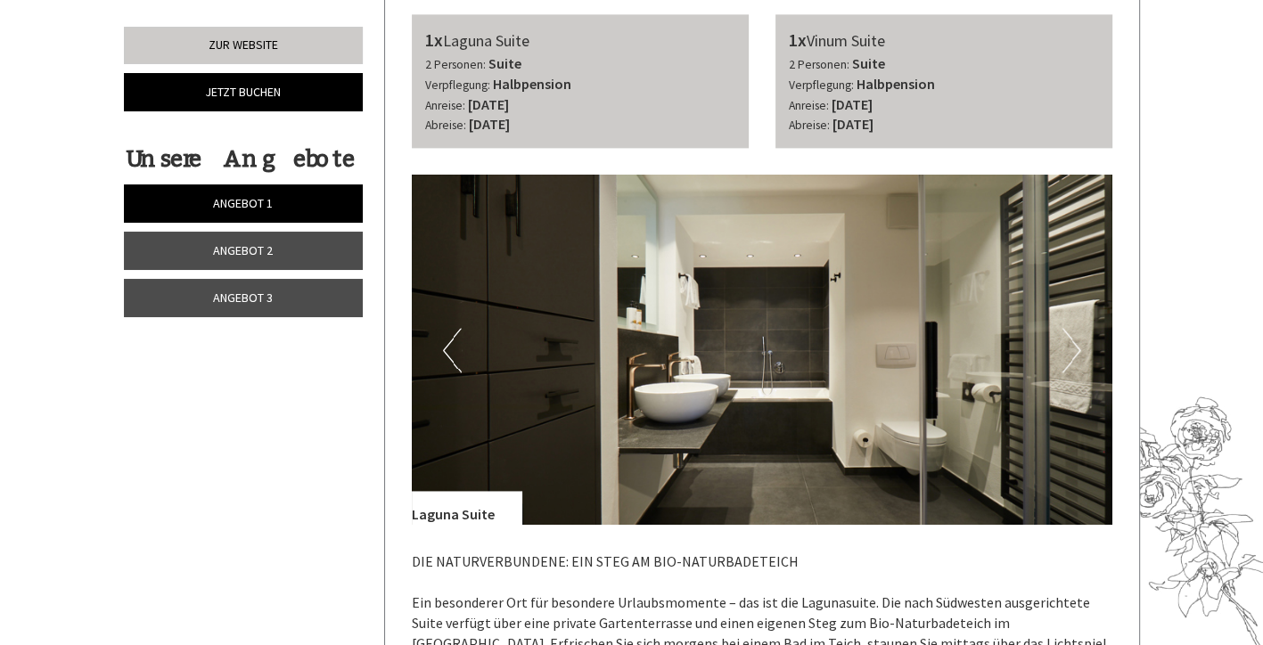
click at [1050, 344] on img at bounding box center [762, 350] width 700 height 350
click at [1064, 343] on button "Next" at bounding box center [1071, 350] width 19 height 45
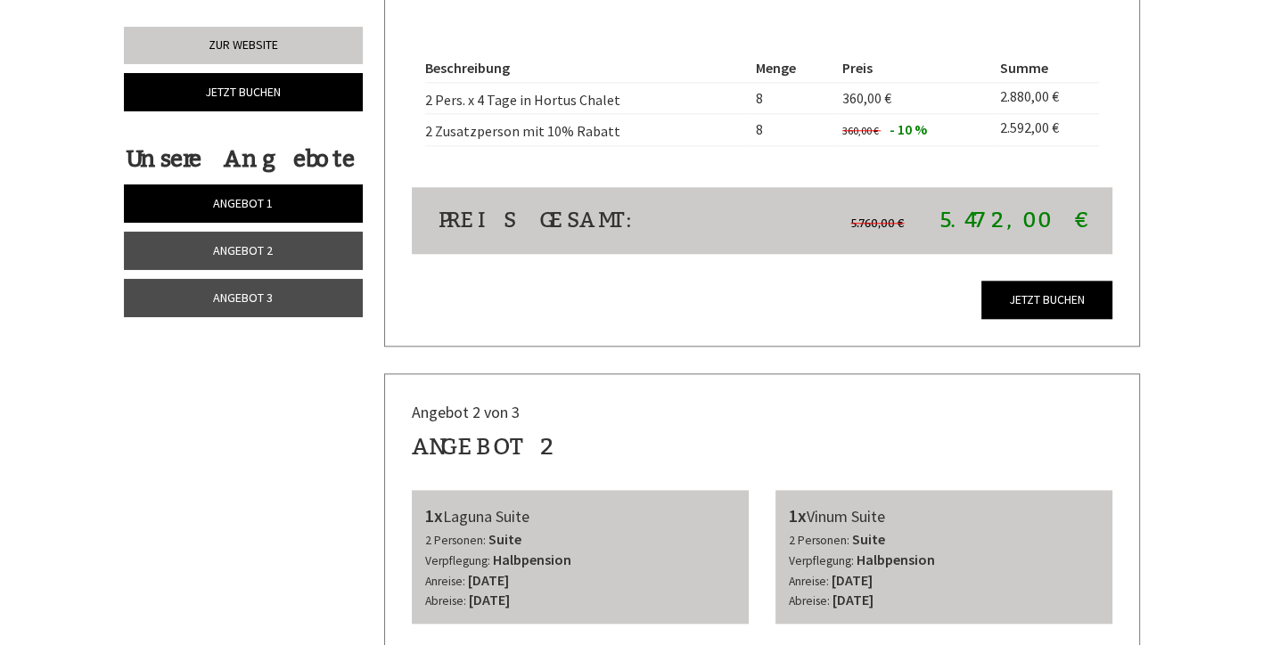
scroll to position [1717, 0]
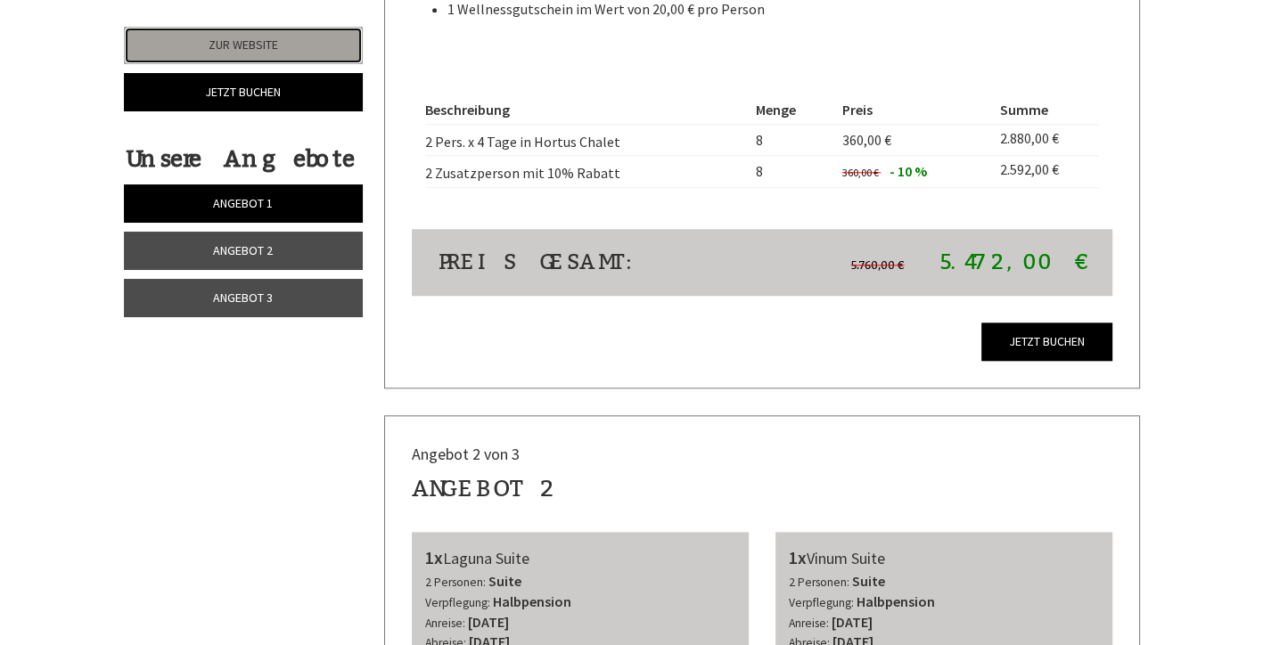
click at [324, 39] on link "Zur Website" at bounding box center [243, 45] width 239 height 37
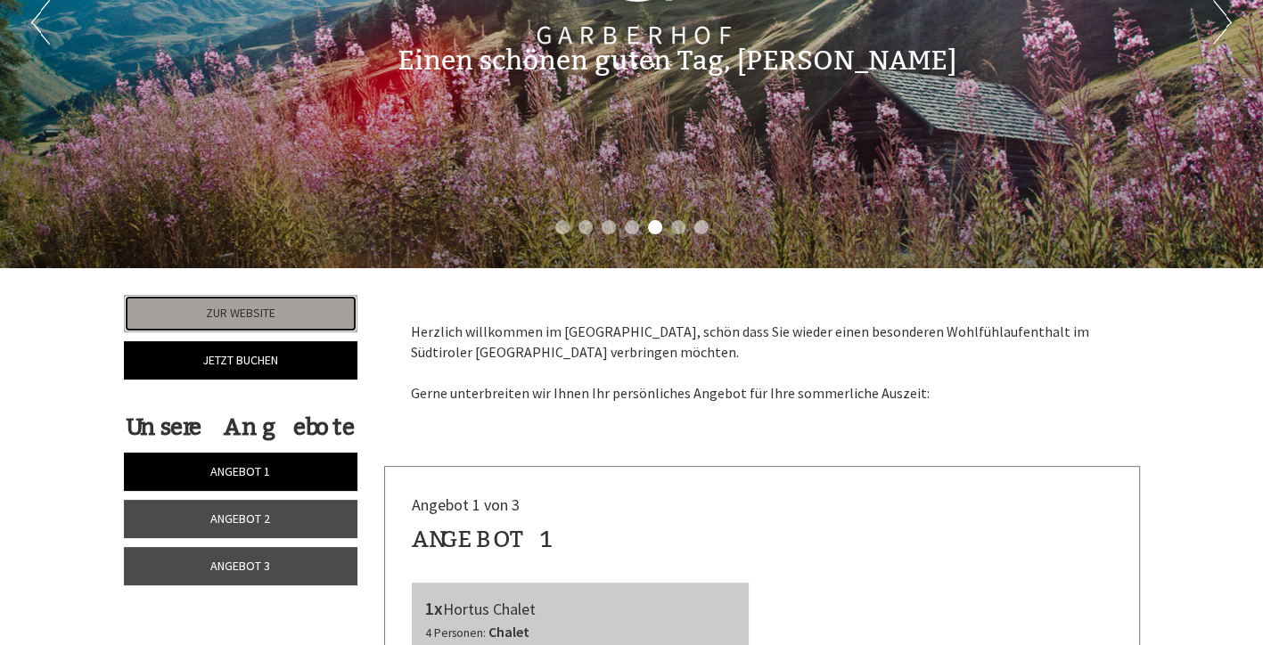
scroll to position [217, 0]
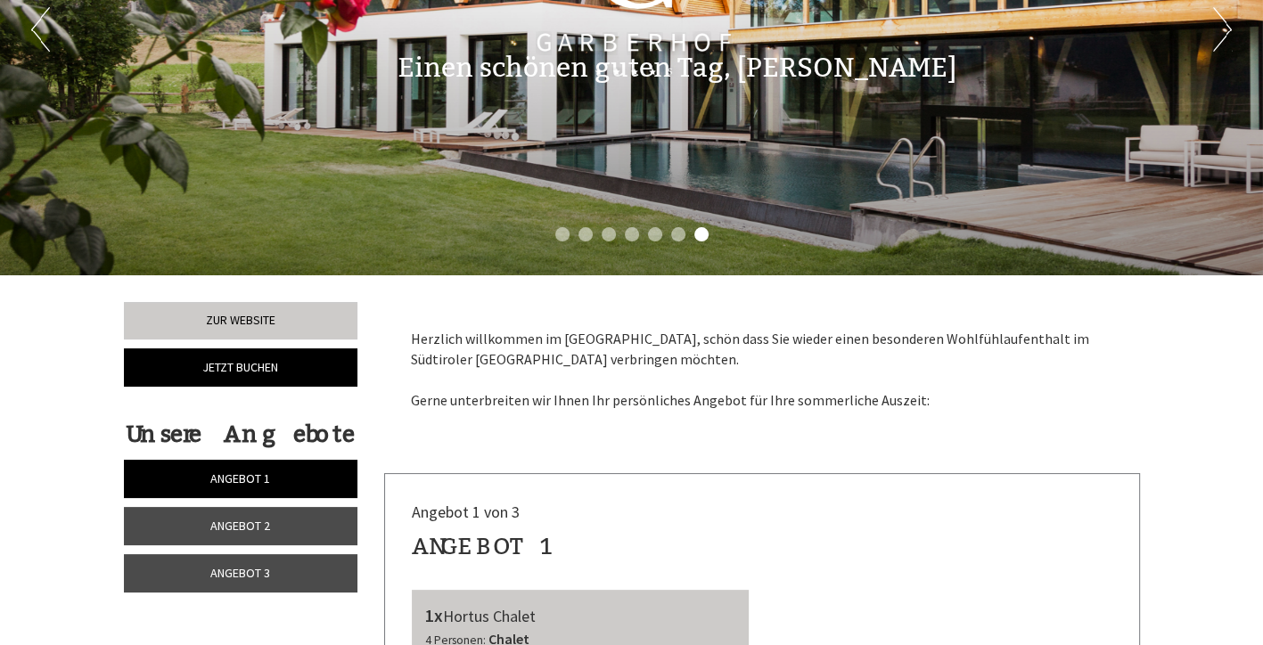
click at [321, 486] on link "Angebot 1" at bounding box center [241, 479] width 234 height 38
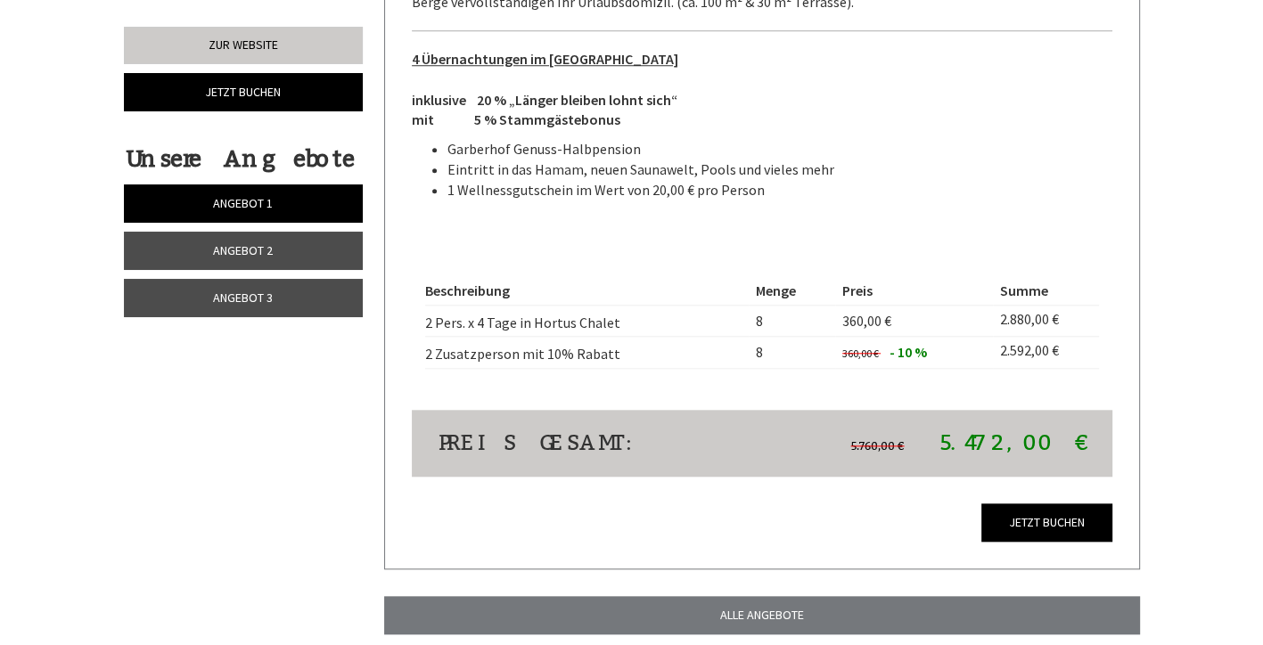
scroll to position [1537, 0]
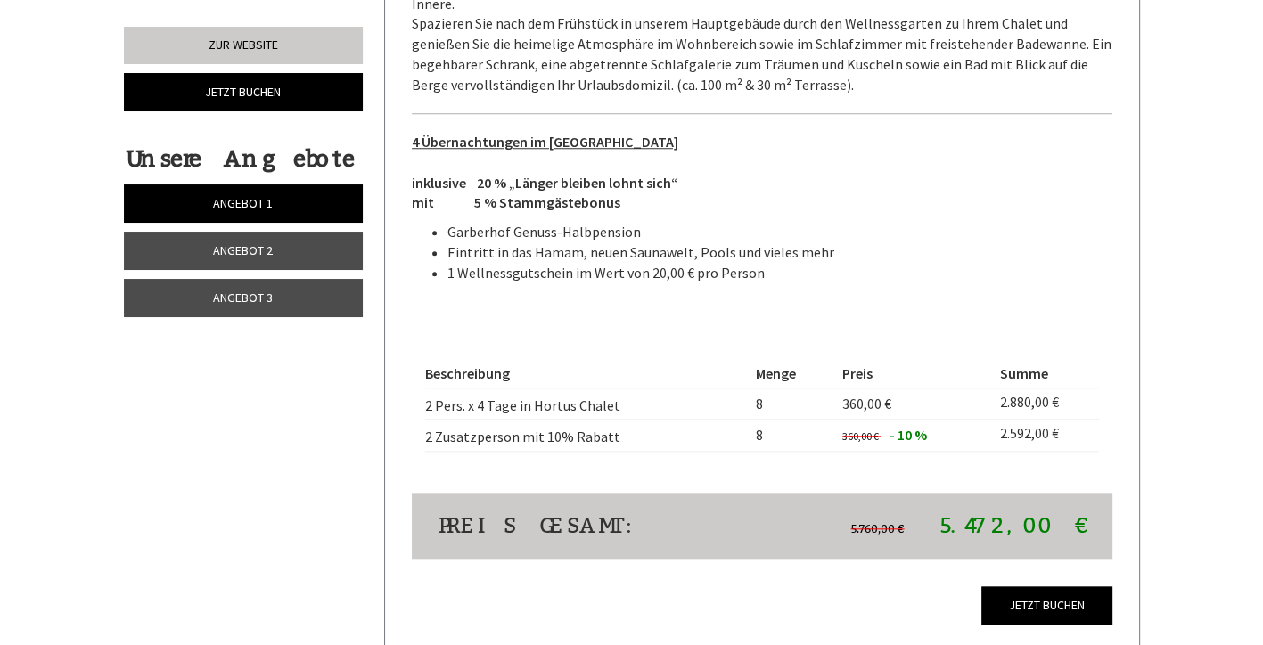
click at [296, 200] on link "Angebot 1" at bounding box center [243, 203] width 239 height 38
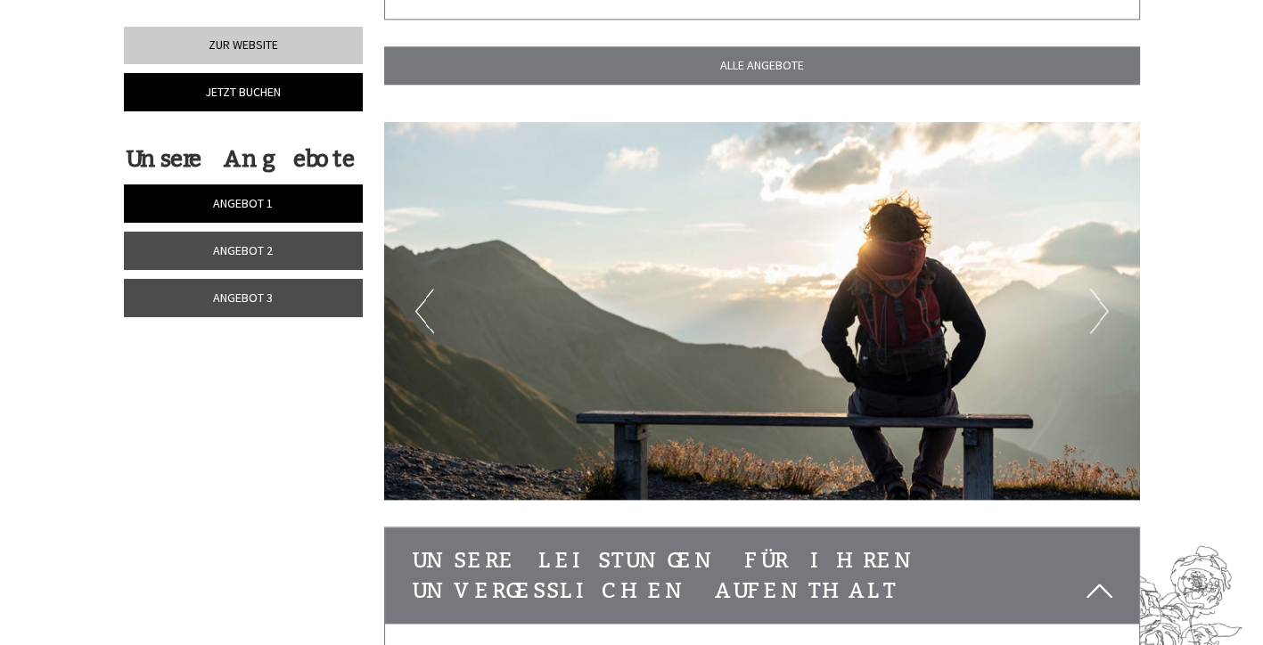
click at [319, 249] on link "Angebot 2" at bounding box center [243, 251] width 239 height 38
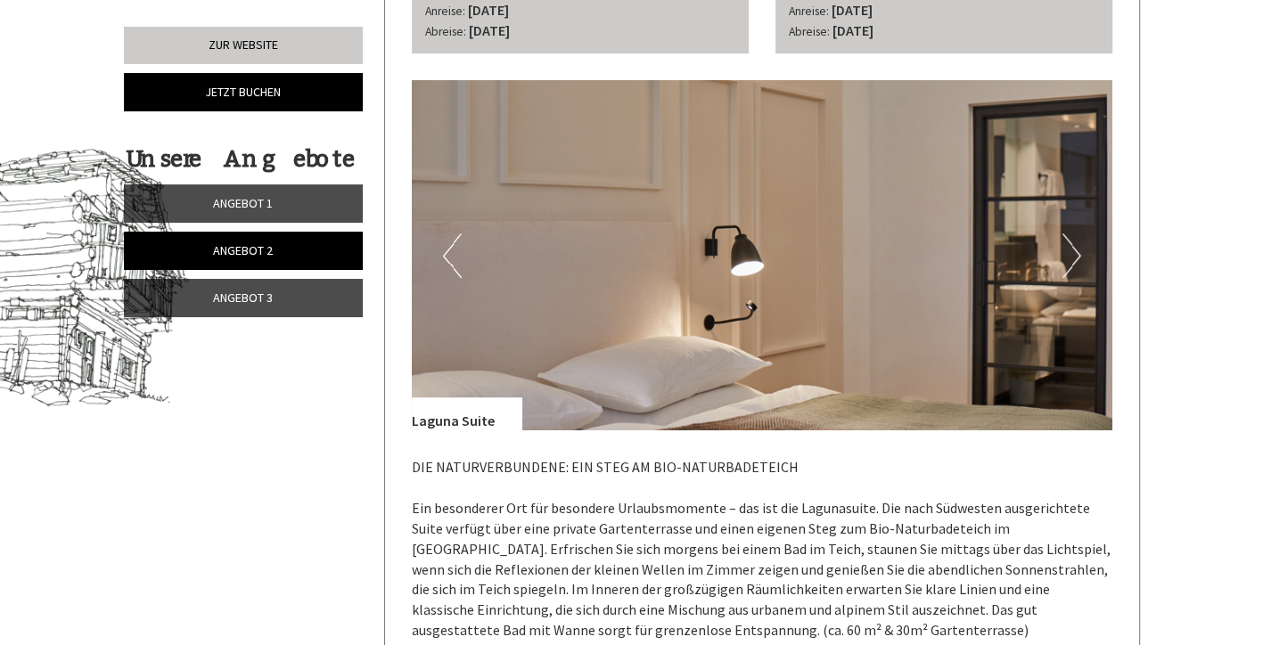
scroll to position [886, 0]
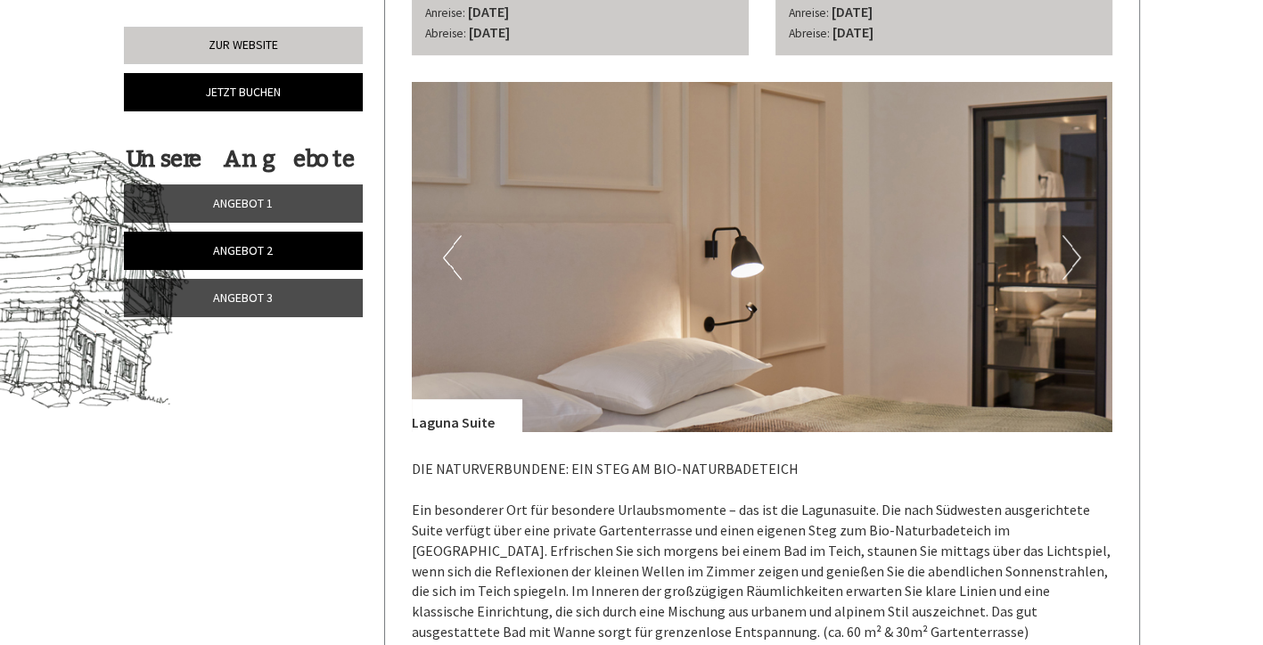
click at [1066, 267] on button "Next" at bounding box center [1071, 257] width 19 height 45
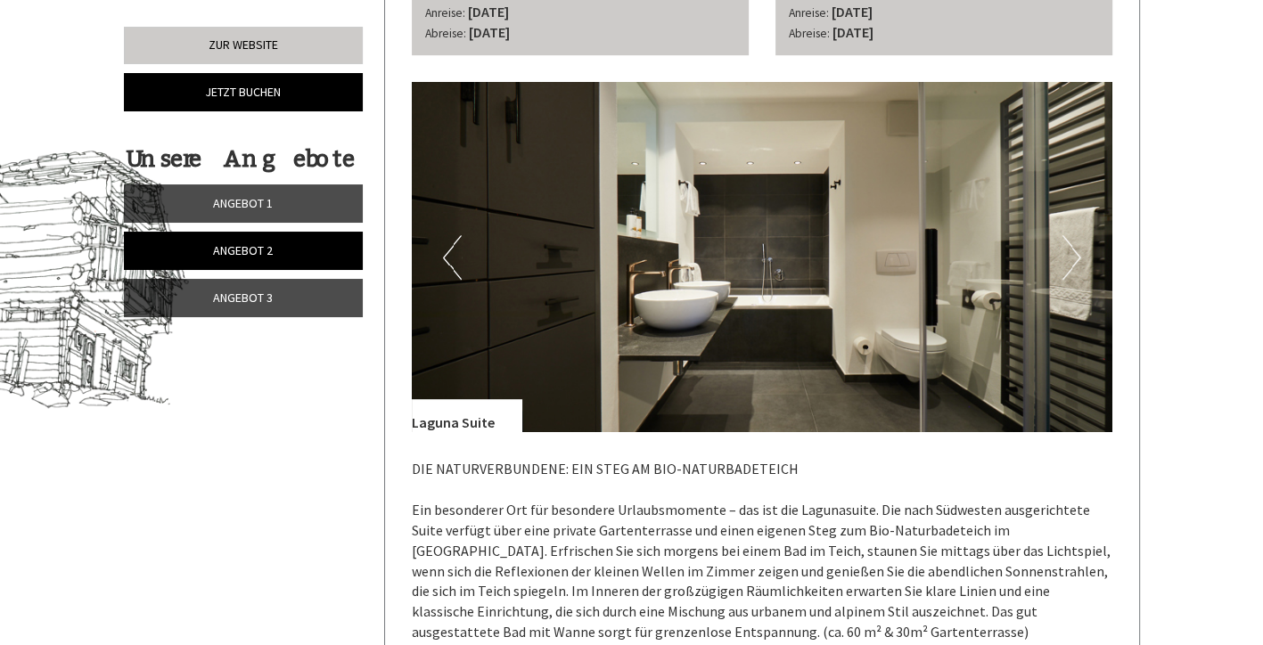
click at [1063, 271] on button "Next" at bounding box center [1071, 257] width 19 height 45
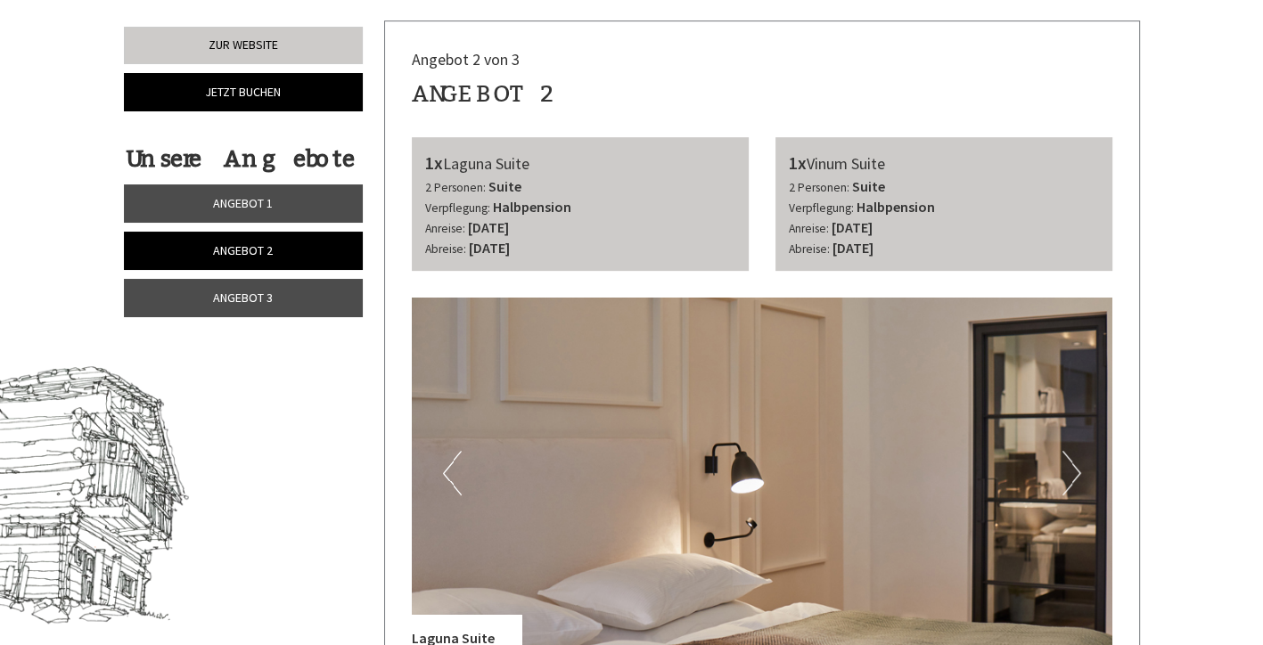
scroll to position [668, 0]
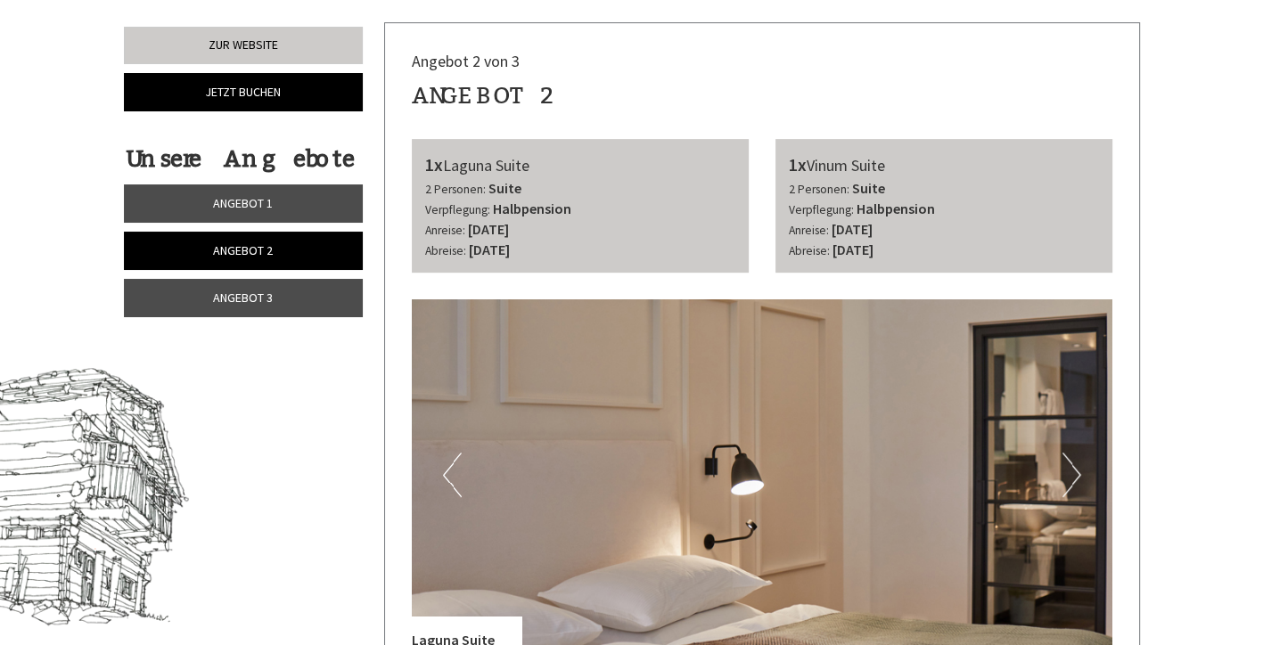
click at [307, 200] on link "Angebot 1" at bounding box center [243, 203] width 239 height 38
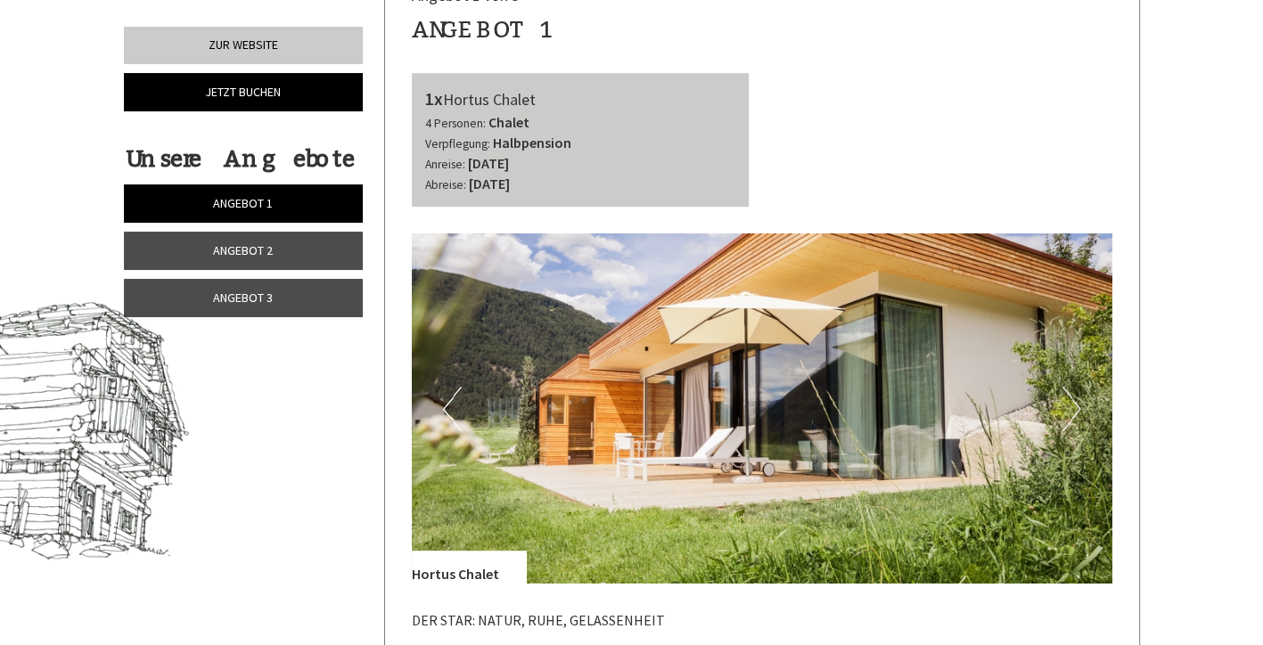
scroll to position [735, 0]
click at [1073, 415] on button "Next" at bounding box center [1071, 408] width 19 height 45
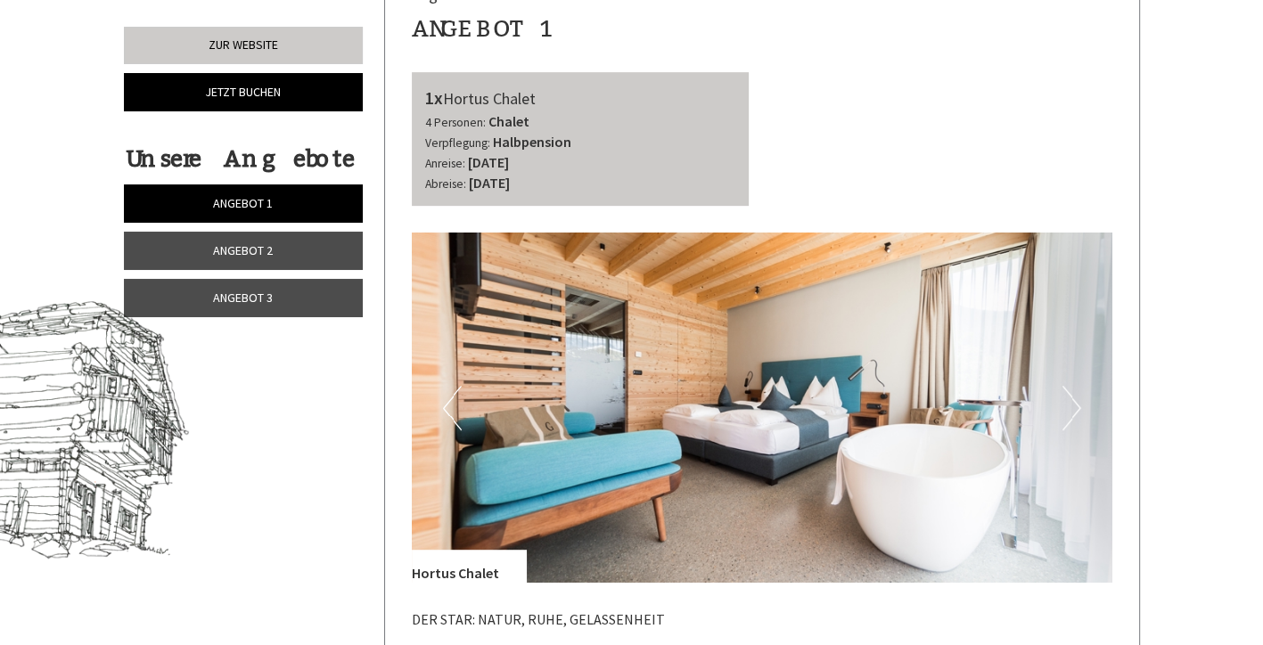
click at [1067, 421] on button "Next" at bounding box center [1071, 408] width 19 height 45
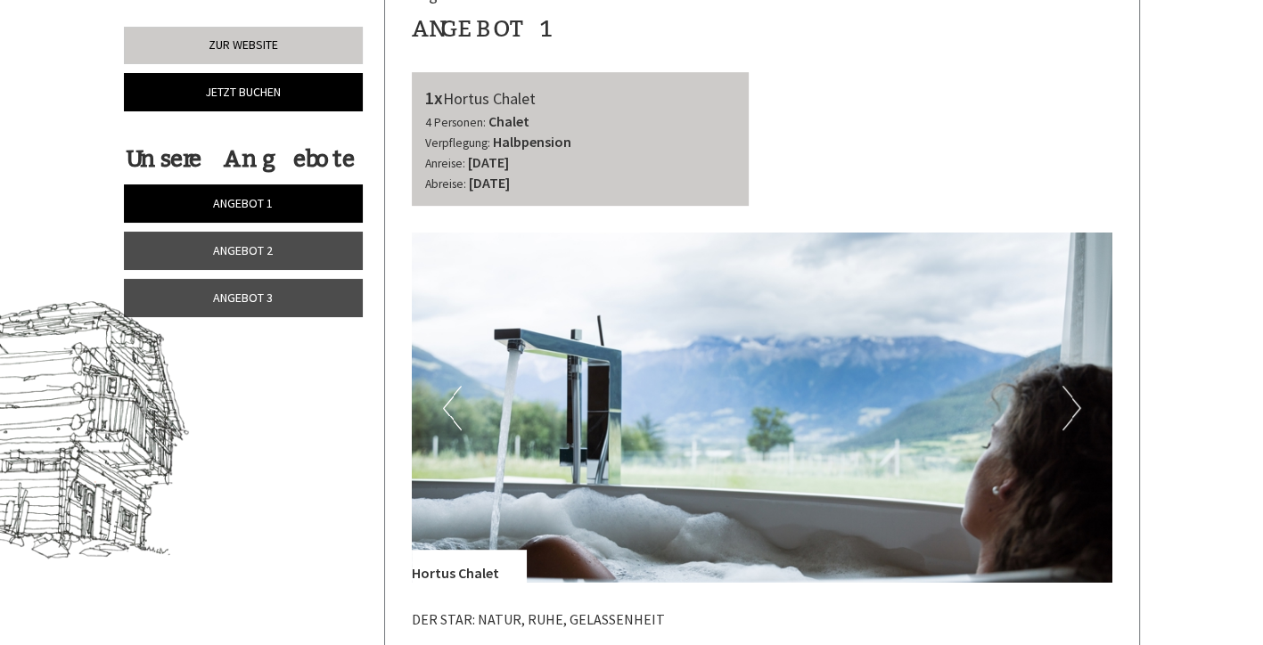
click at [1068, 415] on button "Next" at bounding box center [1071, 408] width 19 height 45
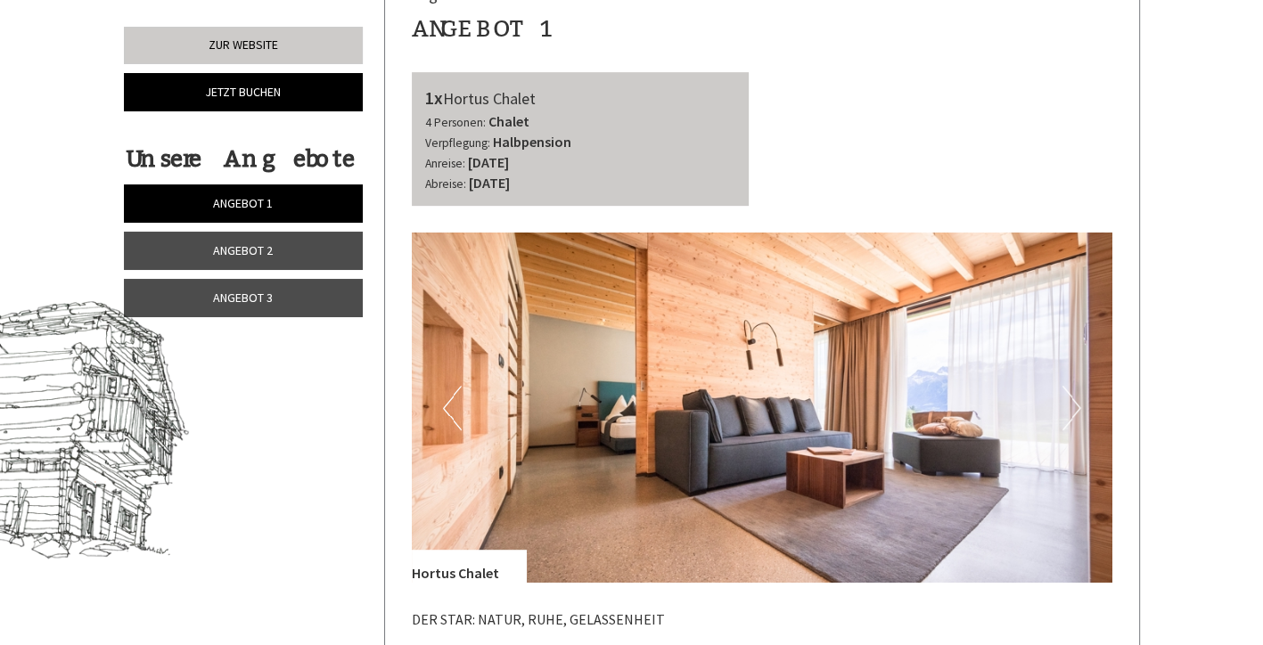
click at [1075, 416] on button "Next" at bounding box center [1071, 408] width 19 height 45
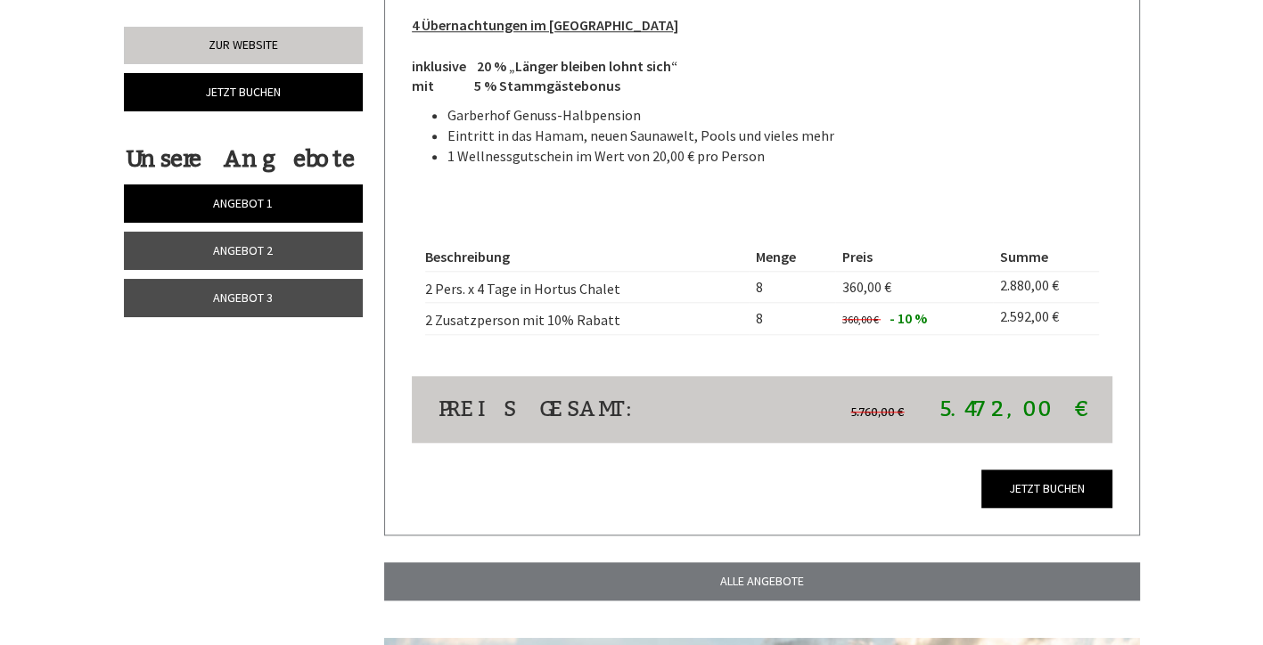
scroll to position [1572, 0]
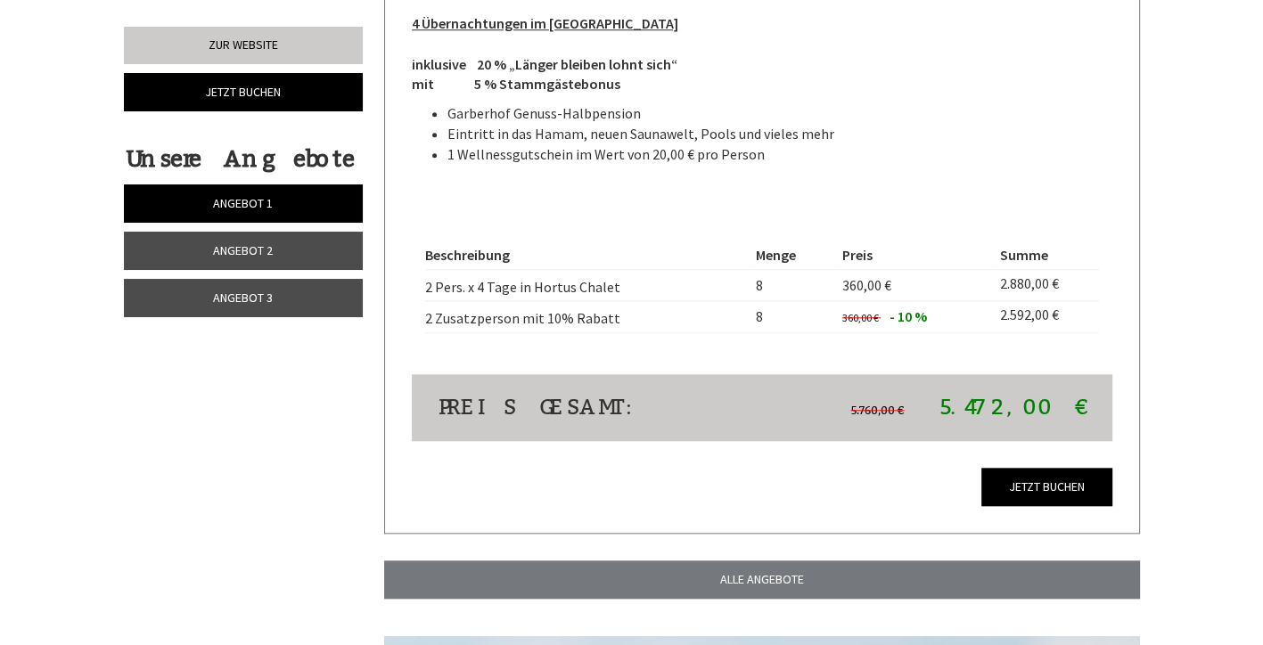
click at [303, 253] on link "Angebot 2" at bounding box center [243, 251] width 239 height 38
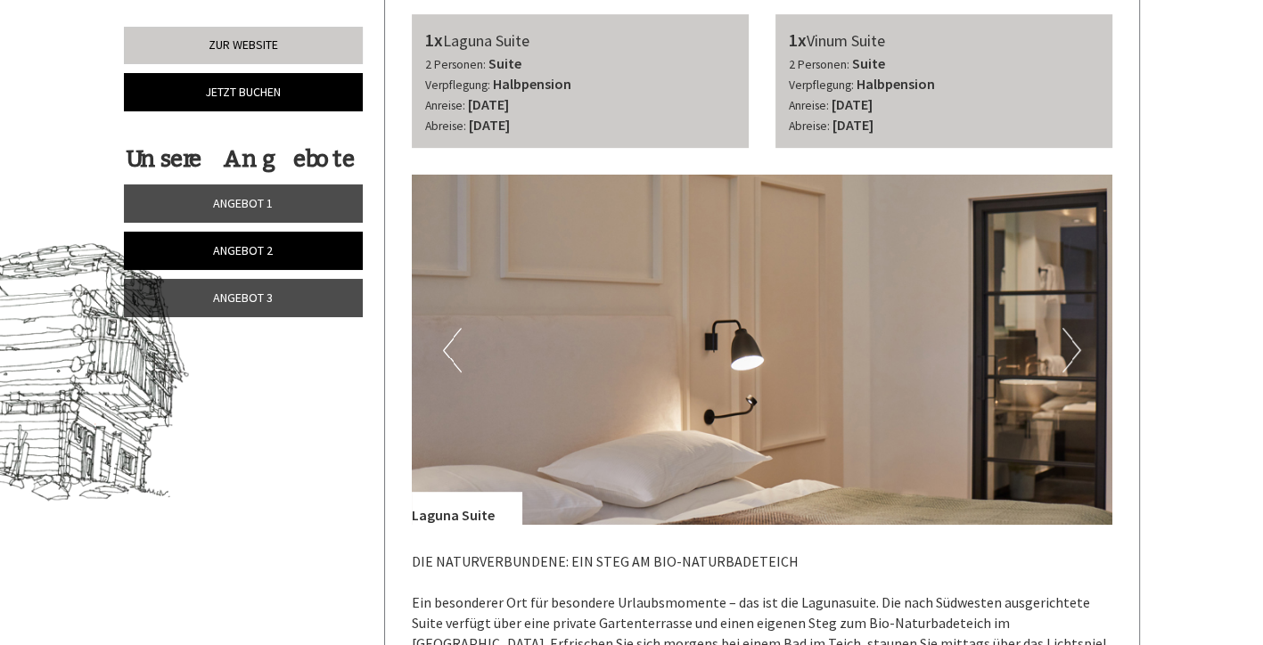
scroll to position [789, 0]
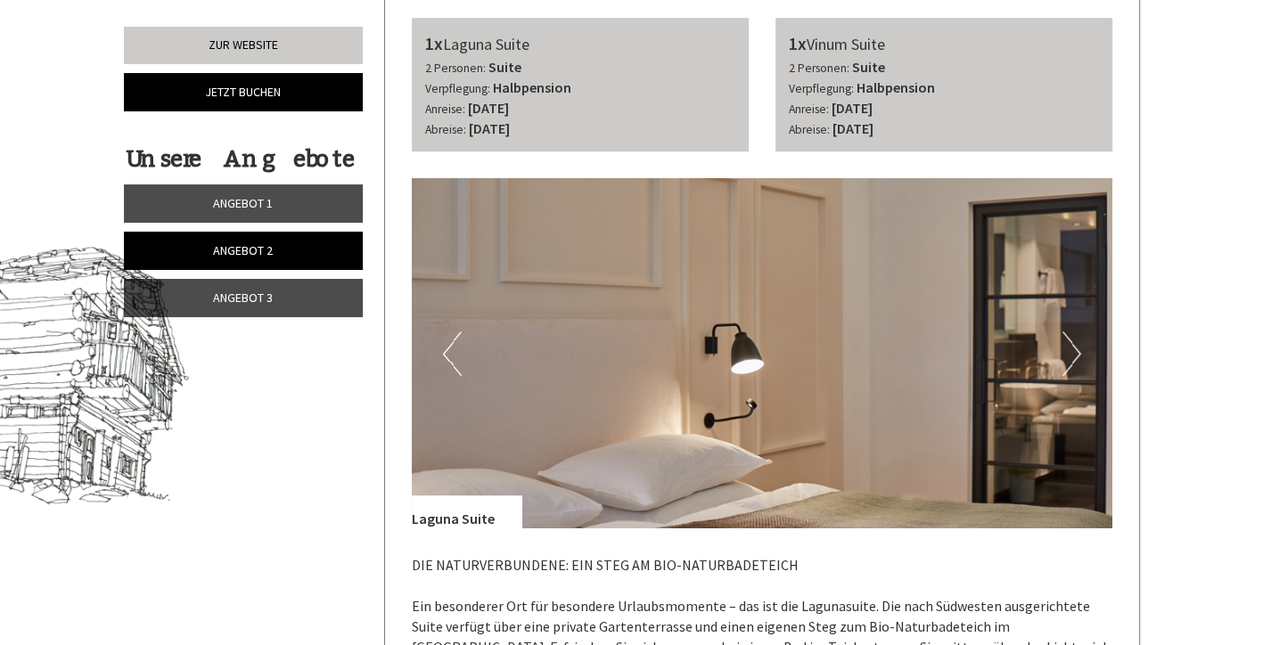
click at [1073, 365] on button "Next" at bounding box center [1071, 353] width 19 height 45
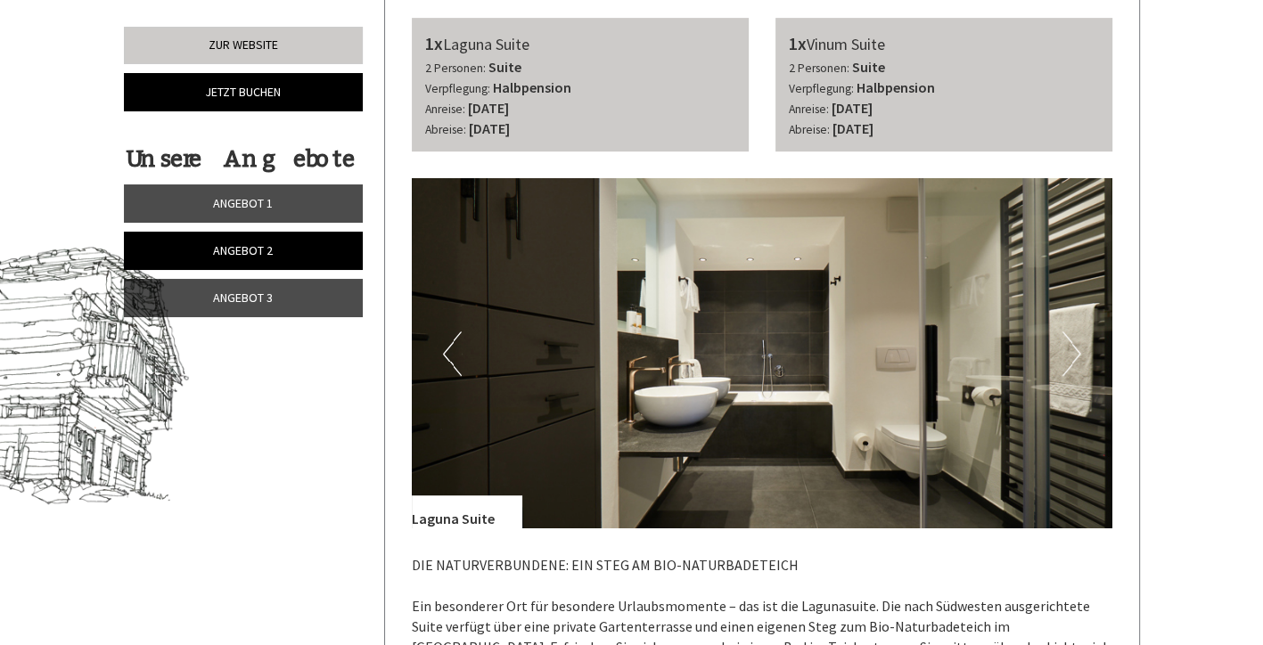
click at [1069, 349] on button "Next" at bounding box center [1071, 353] width 19 height 45
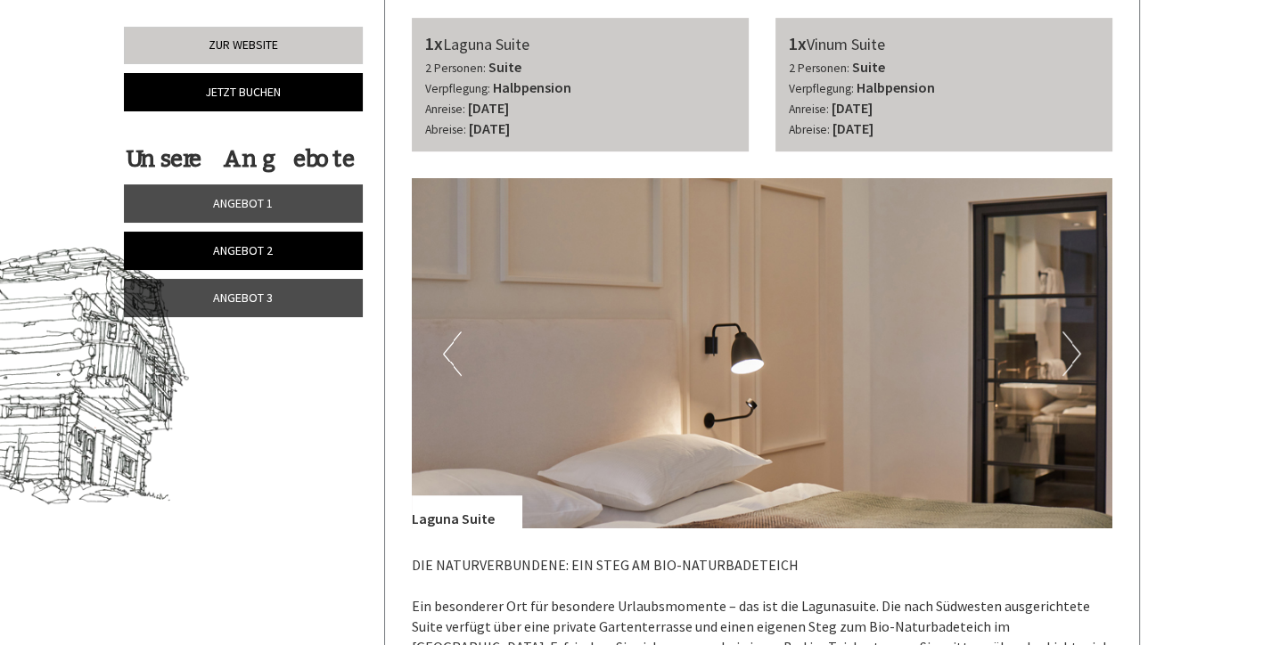
click at [1075, 358] on button "Next" at bounding box center [1071, 353] width 19 height 45
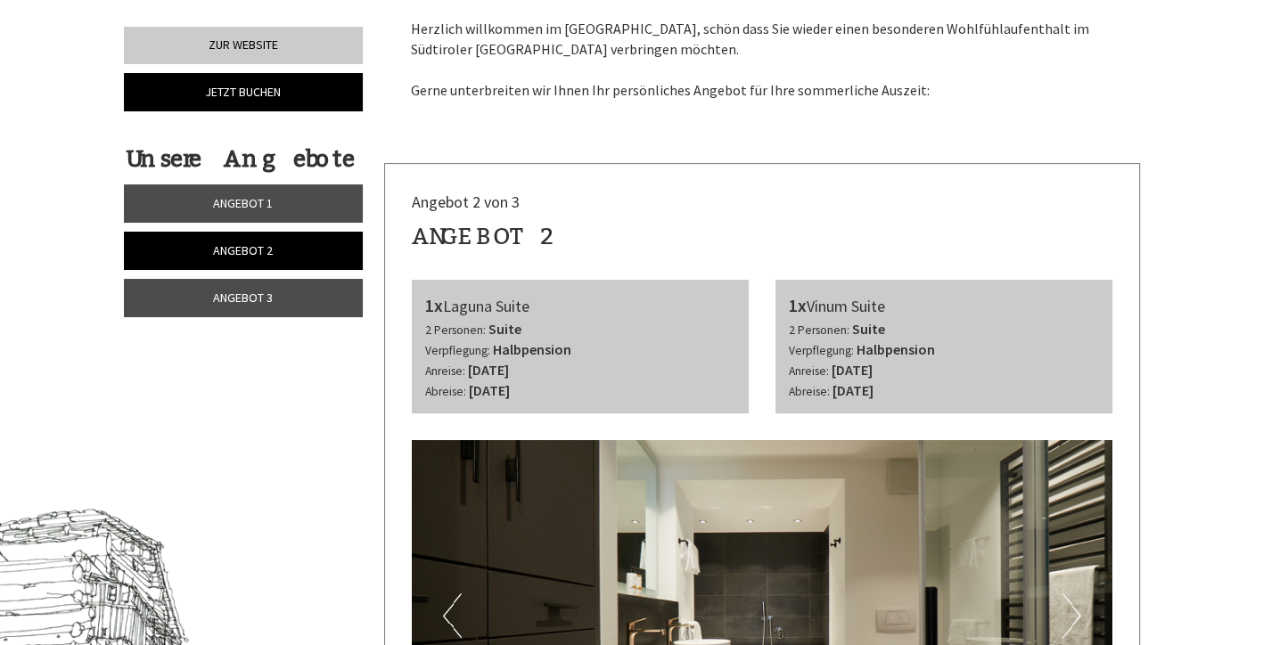
scroll to position [528, 0]
click at [292, 209] on link "Angebot 1" at bounding box center [243, 203] width 239 height 38
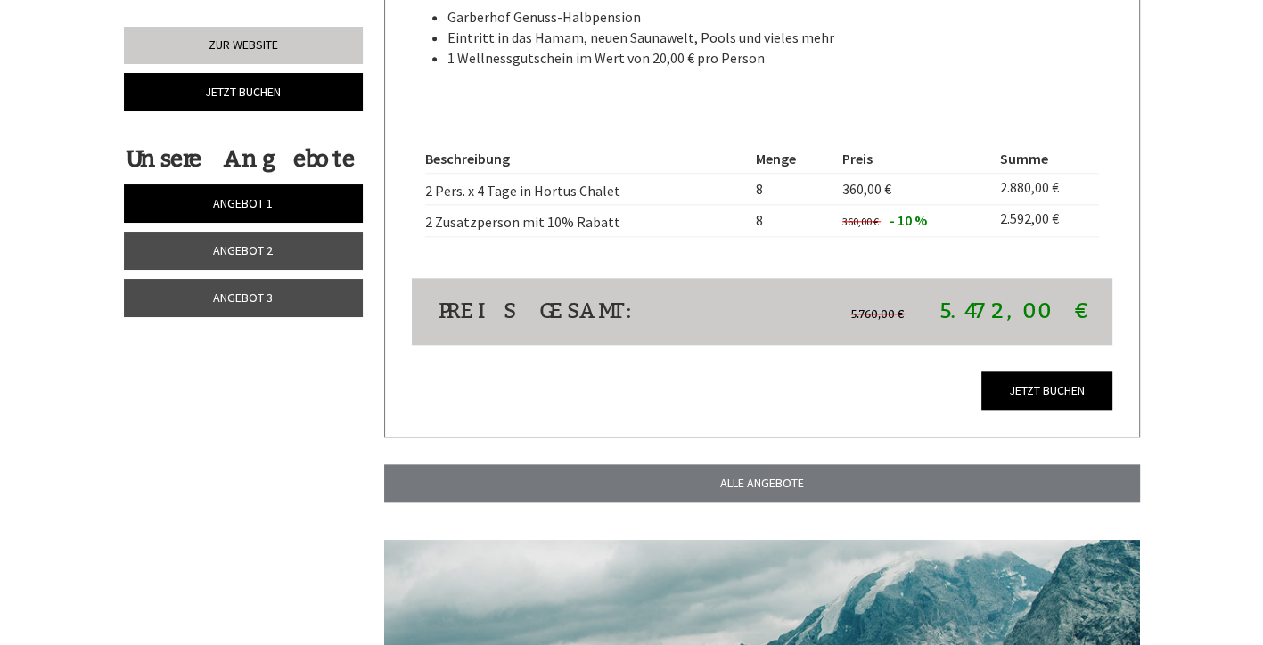
scroll to position [1729, 0]
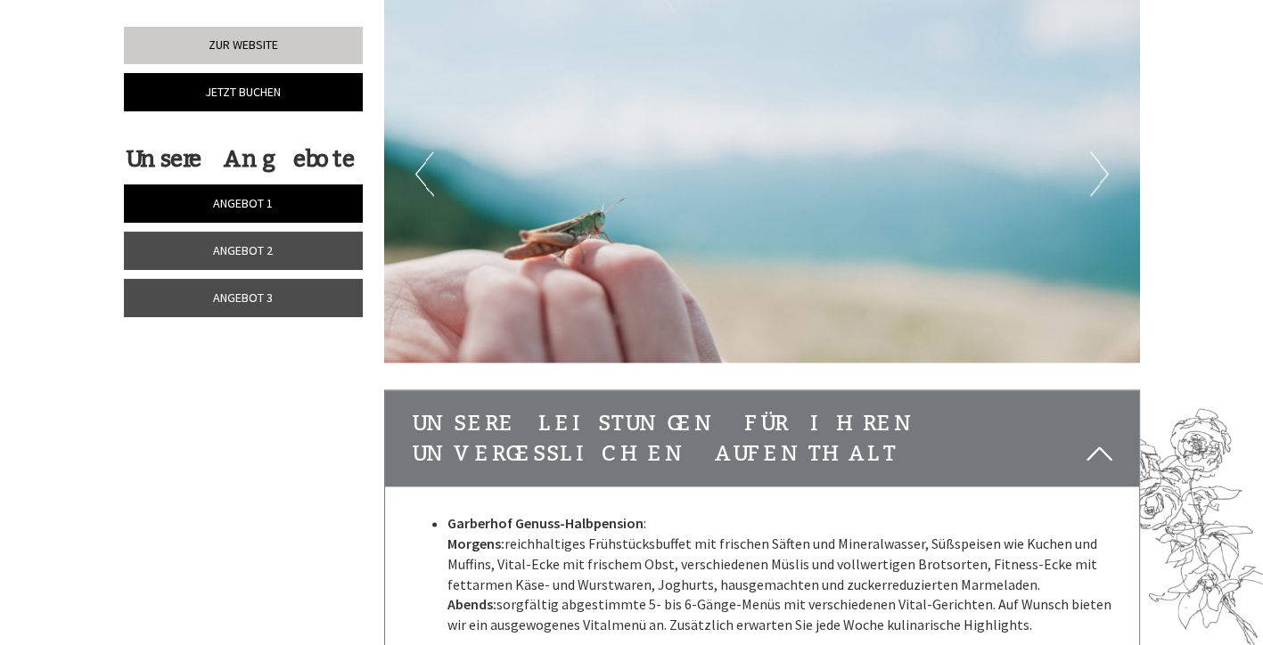
click at [317, 253] on link "Angebot 2" at bounding box center [243, 251] width 239 height 38
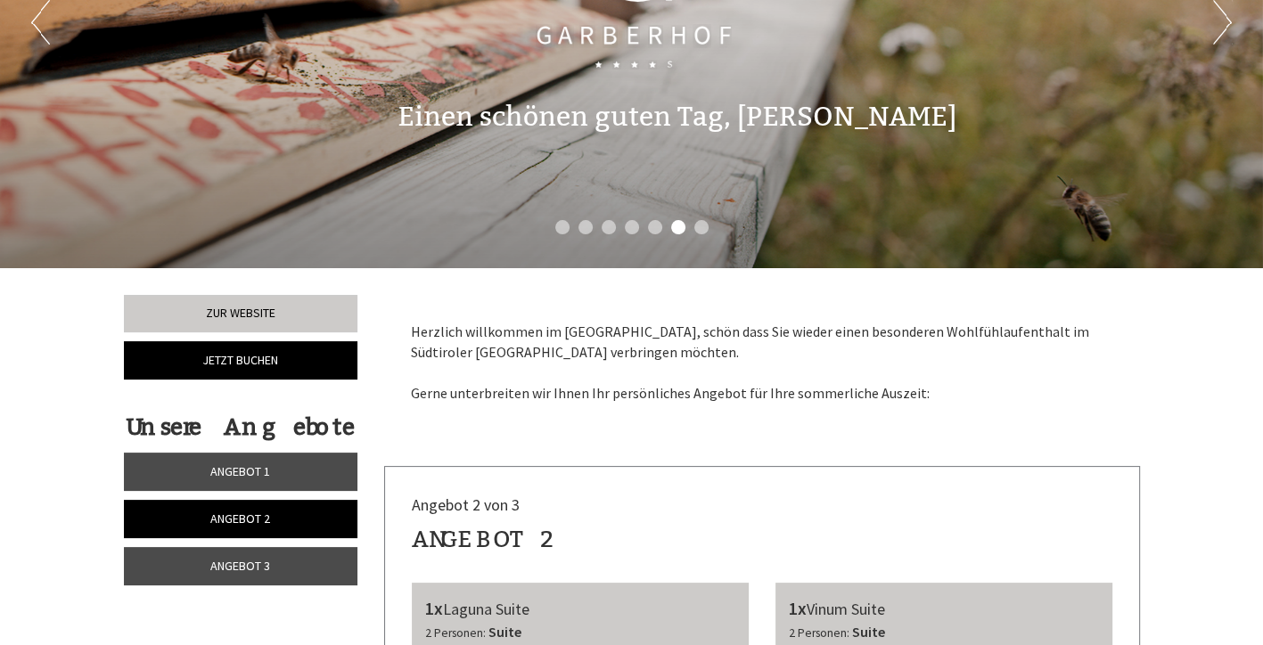
scroll to position [0, 0]
